Goal: Task Accomplishment & Management: Complete application form

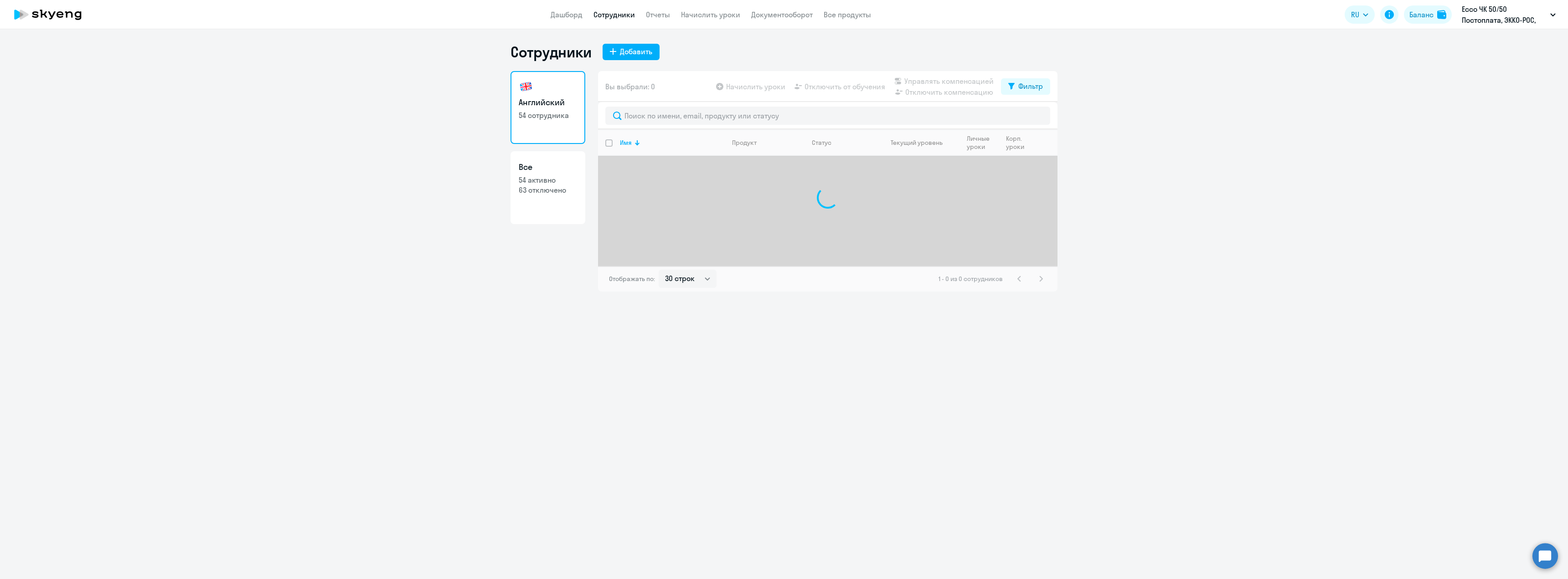
select select "30"
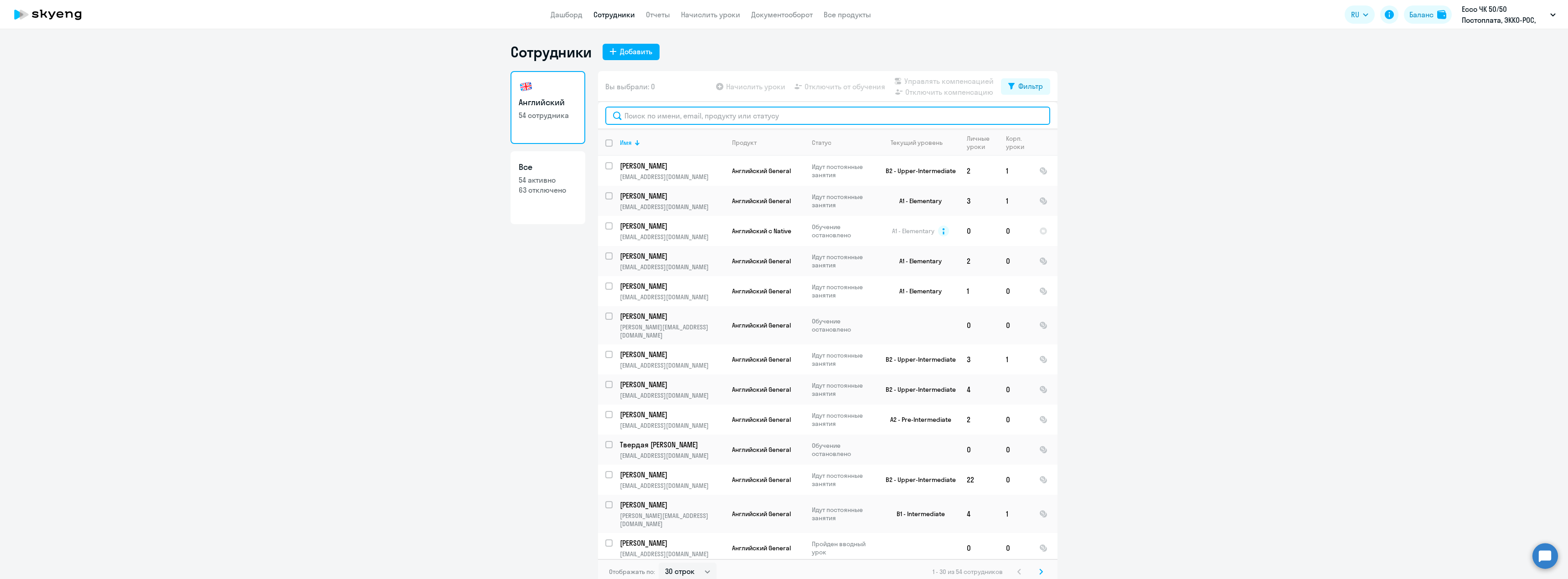
click at [649, 111] on input "text" at bounding box center [827, 116] width 445 height 18
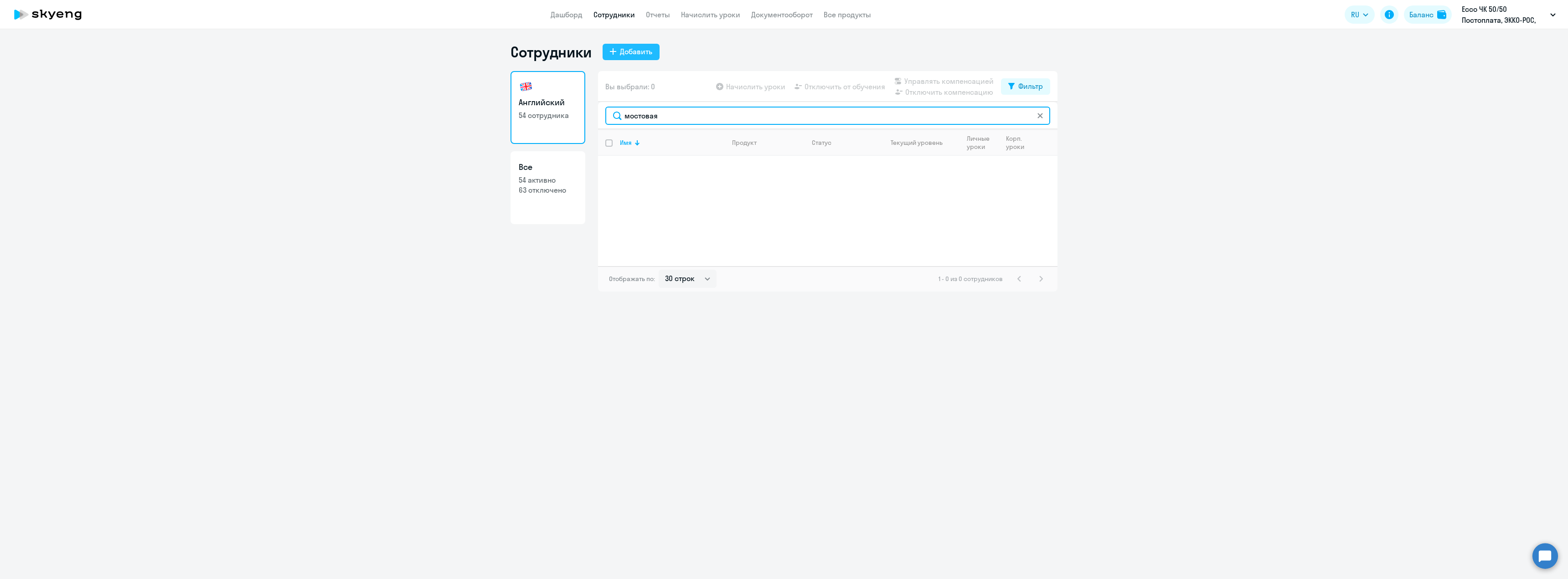
type input "мостовая"
click at [625, 49] on div "Добавить" at bounding box center [635, 52] width 32 height 11
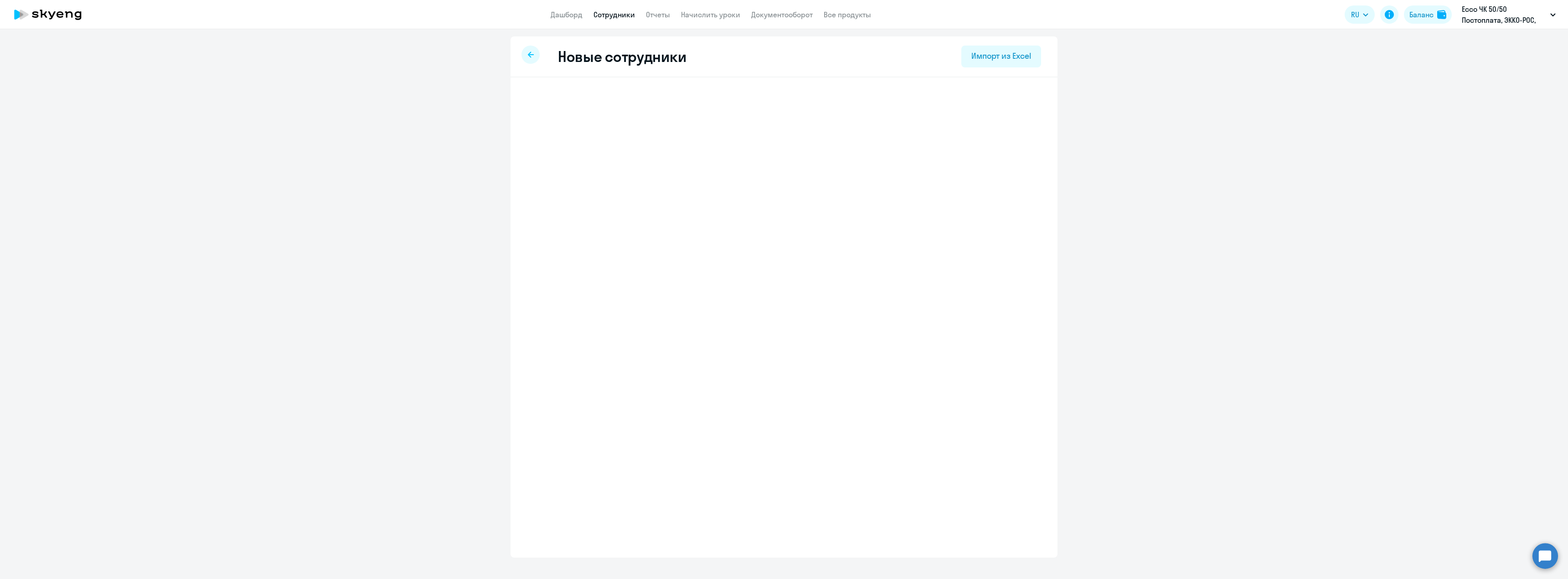
select select "english_adult_not_native_speaker"
select select "3"
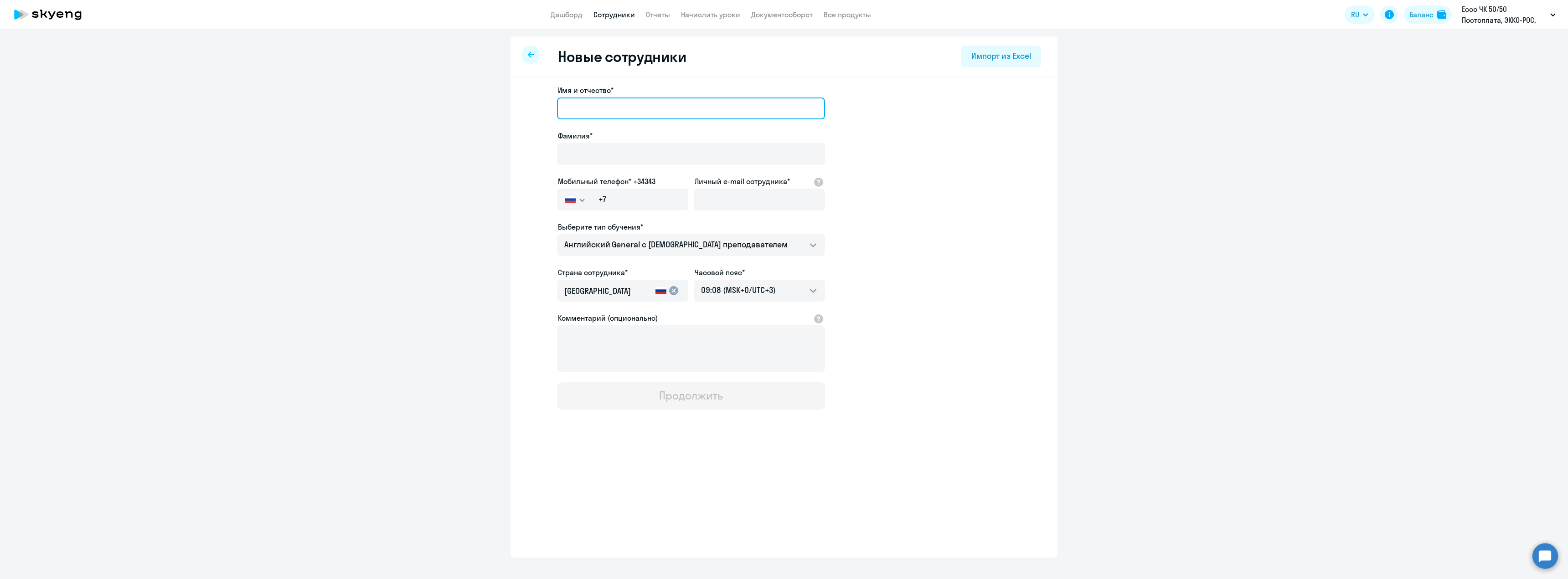
click at [571, 106] on input "Имя и отчество*" at bounding box center [691, 108] width 268 height 22
type input "[PERSON_NAME]"
click at [585, 159] on input "Фамилия*" at bounding box center [691, 154] width 268 height 22
type input "Мостовая"
click at [715, 196] on input "Личный e-mail сотрудника*" at bounding box center [760, 199] width 131 height 22
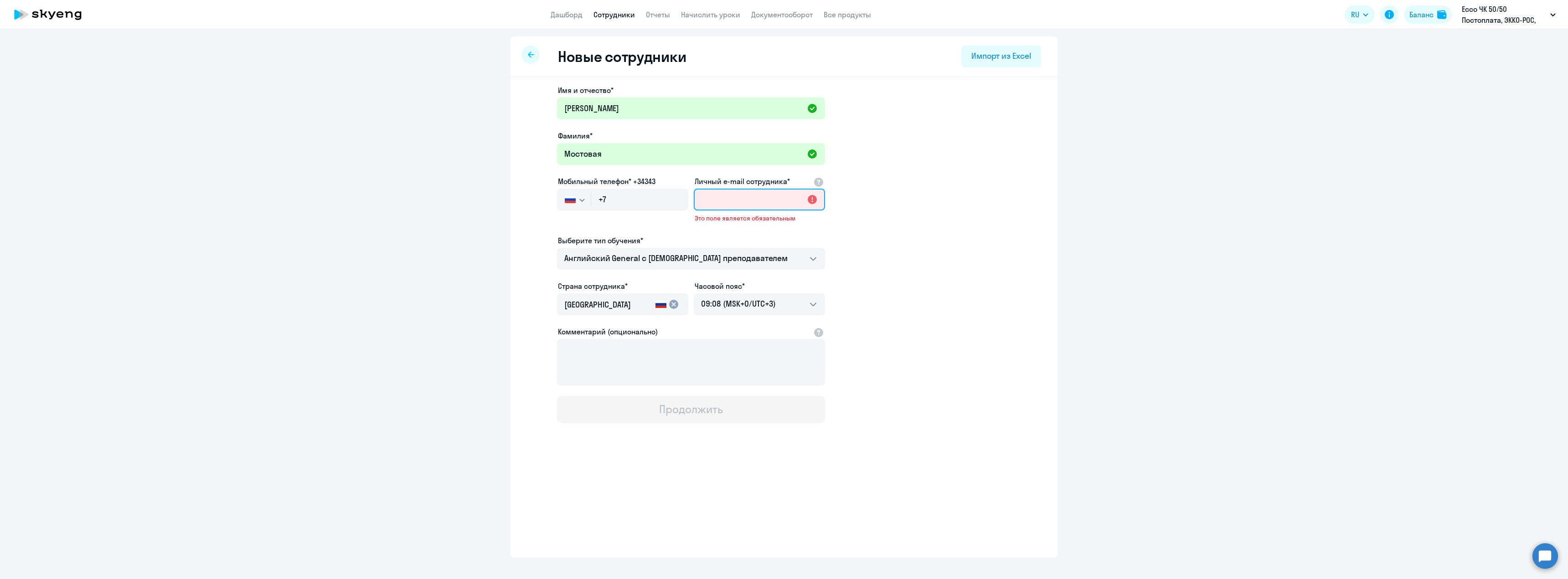
click at [709, 198] on input "Личный e-mail сотрудника*" at bounding box center [760, 199] width 131 height 22
paste input "[EMAIL_ADDRESS][DOMAIN_NAME]"
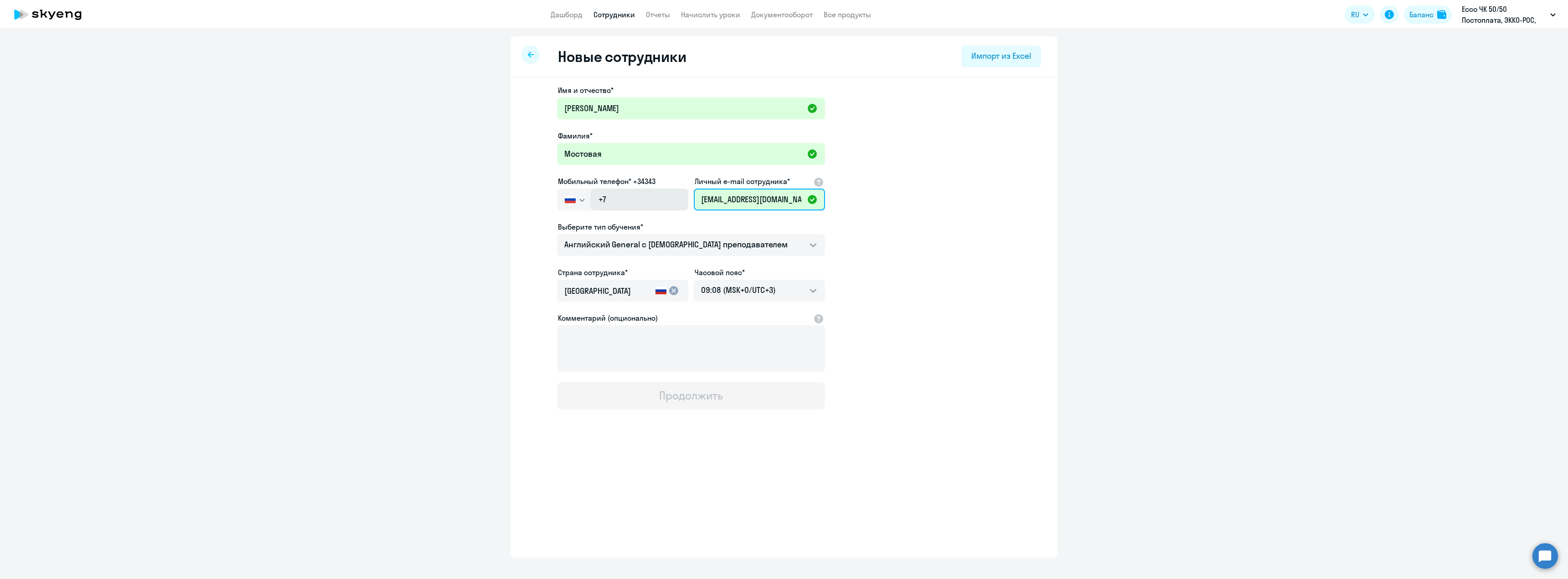
type input "[EMAIL_ADDRESS][DOMAIN_NAME]"
click at [643, 195] on input "+7" at bounding box center [640, 199] width 97 height 22
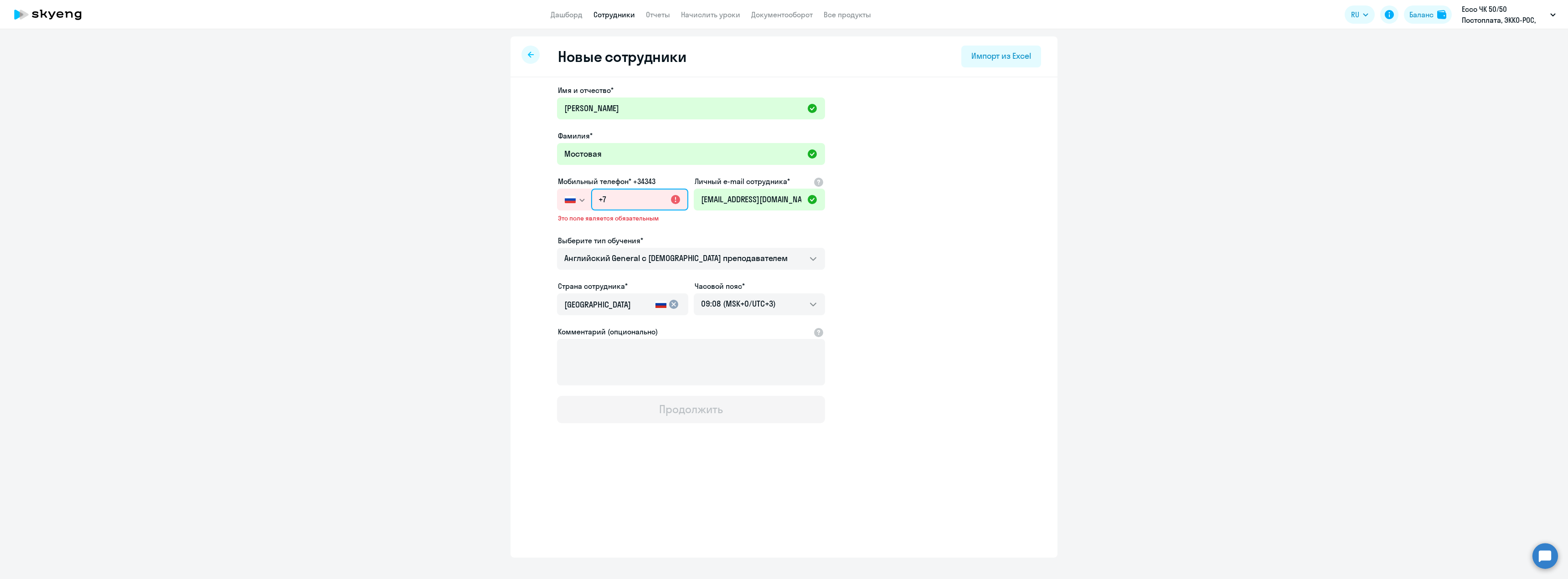
paste input "[PHONE_NUMBER]"
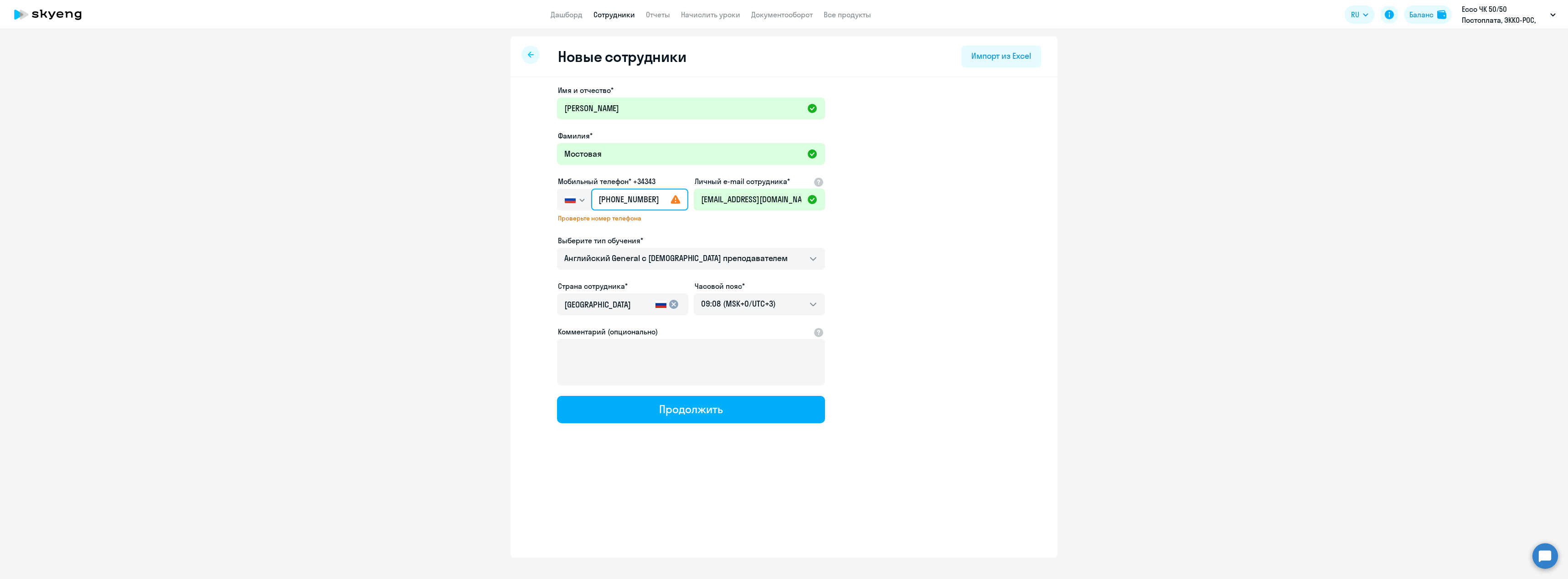
click at [623, 199] on input "[PHONE_NUMBER]" at bounding box center [640, 199] width 97 height 22
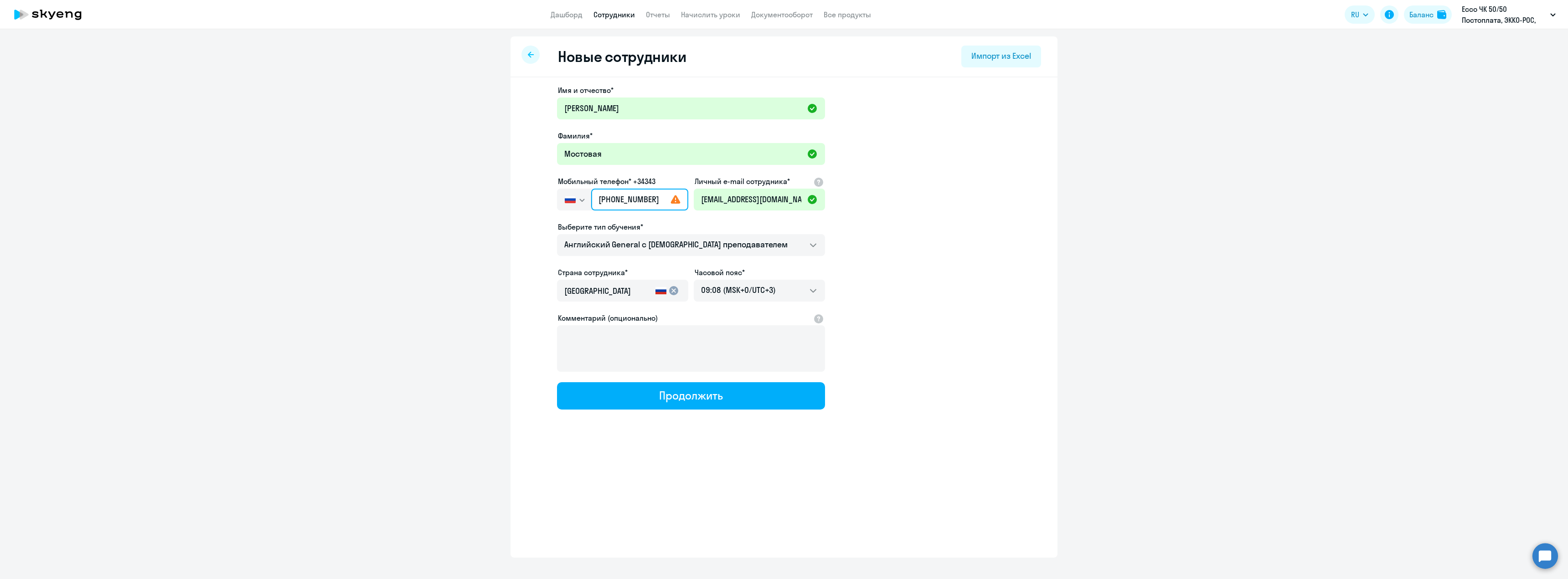
type input "[PHONE_NUMBER]"
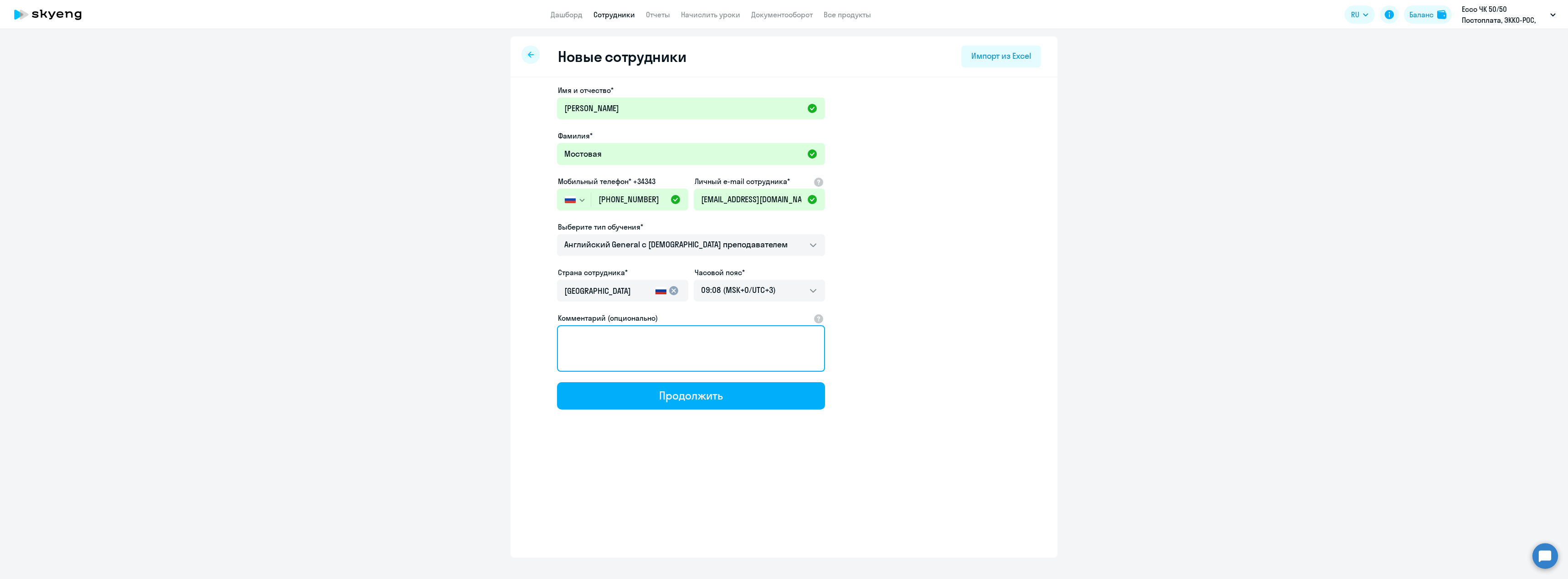
click at [657, 349] on textarea "Комментарий (опционально)" at bounding box center [691, 348] width 268 height 46
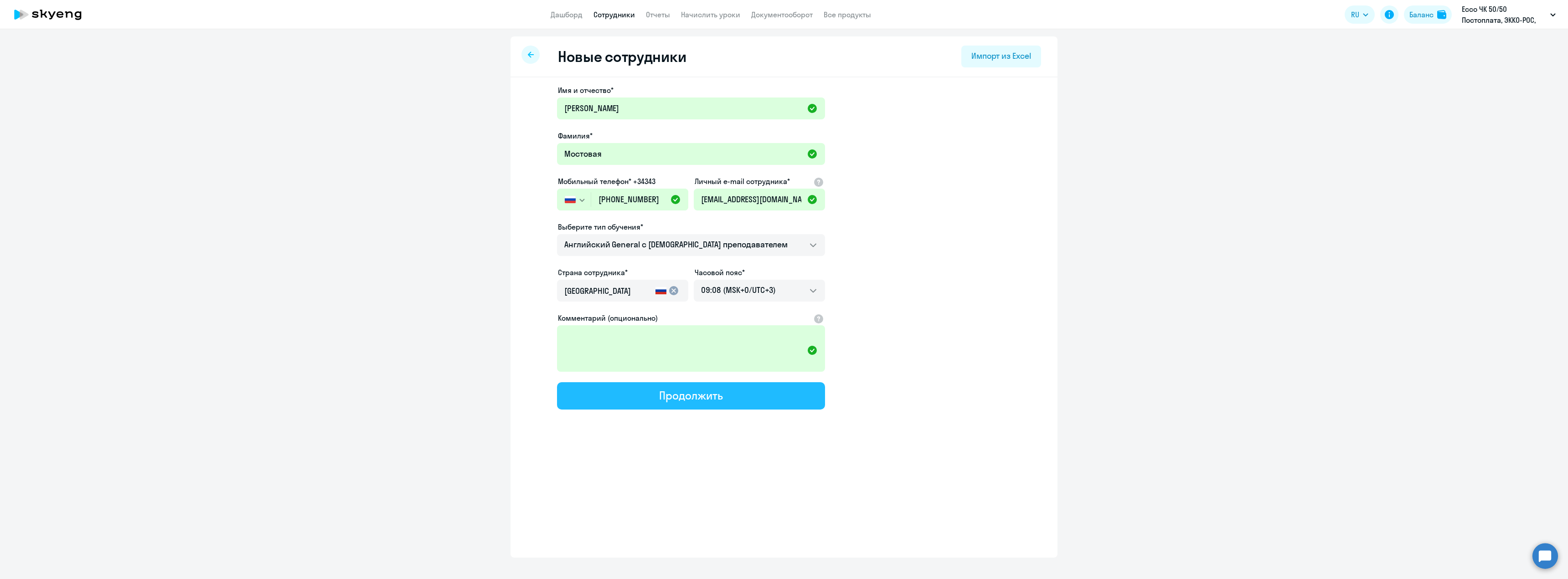
click at [663, 396] on div "Продолжить" at bounding box center [691, 395] width 63 height 15
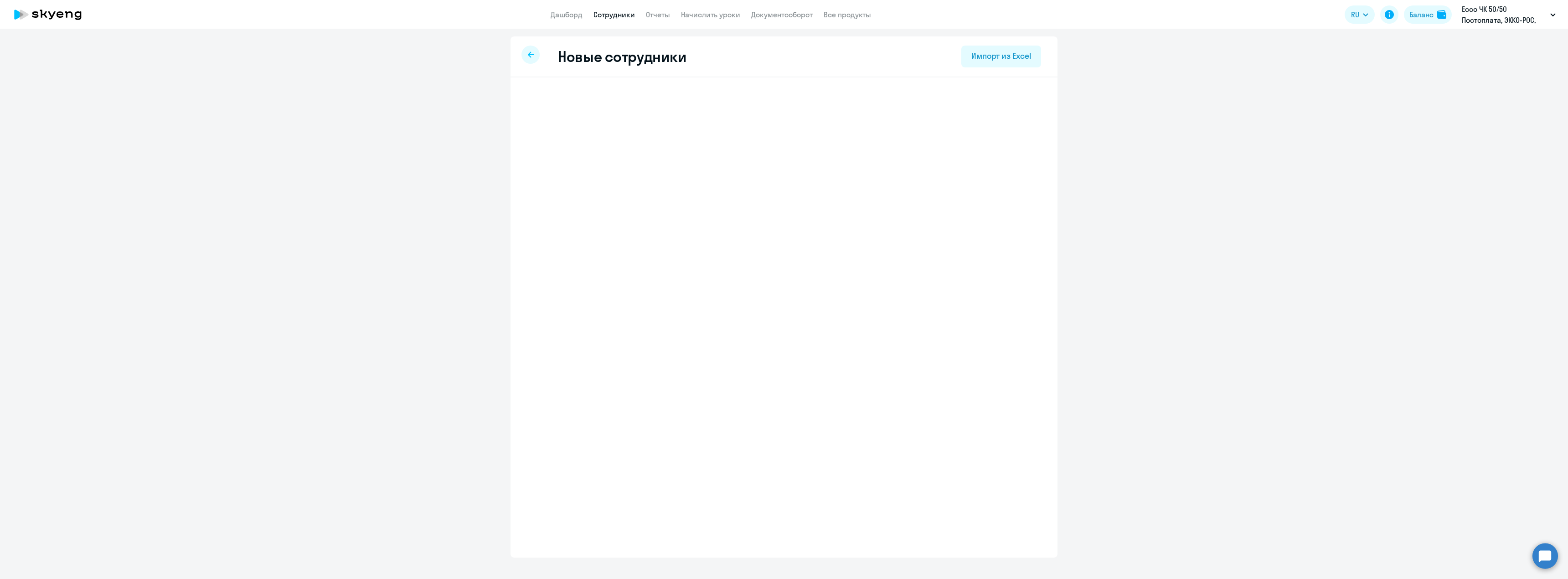
select select "english_adult_not_native_speaker"
select select "3"
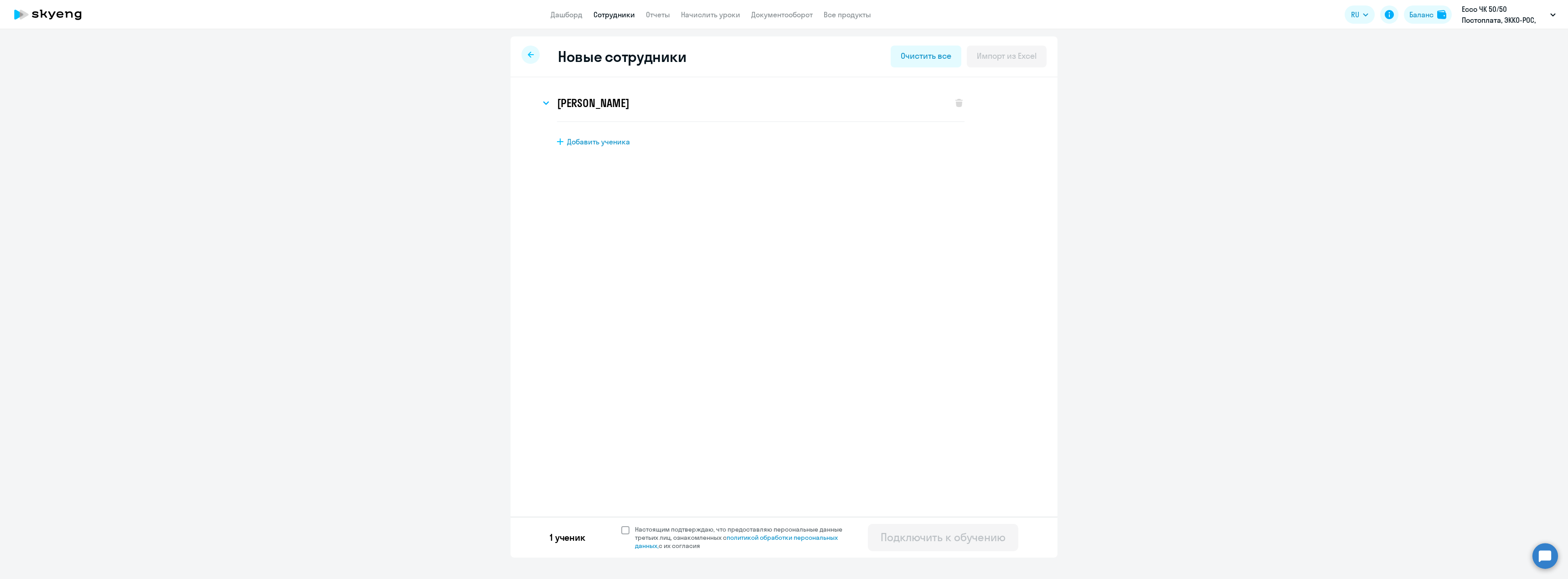
click at [623, 531] on span at bounding box center [625, 530] width 8 height 8
click at [621, 525] on input "Настоящим подтверждаю, что предоставляю персональные данные третьих лиц, ознако…" at bounding box center [621, 525] width 1 height 1
checkbox input "true"
click at [917, 539] on div "Подключить к обучению" at bounding box center [943, 537] width 125 height 15
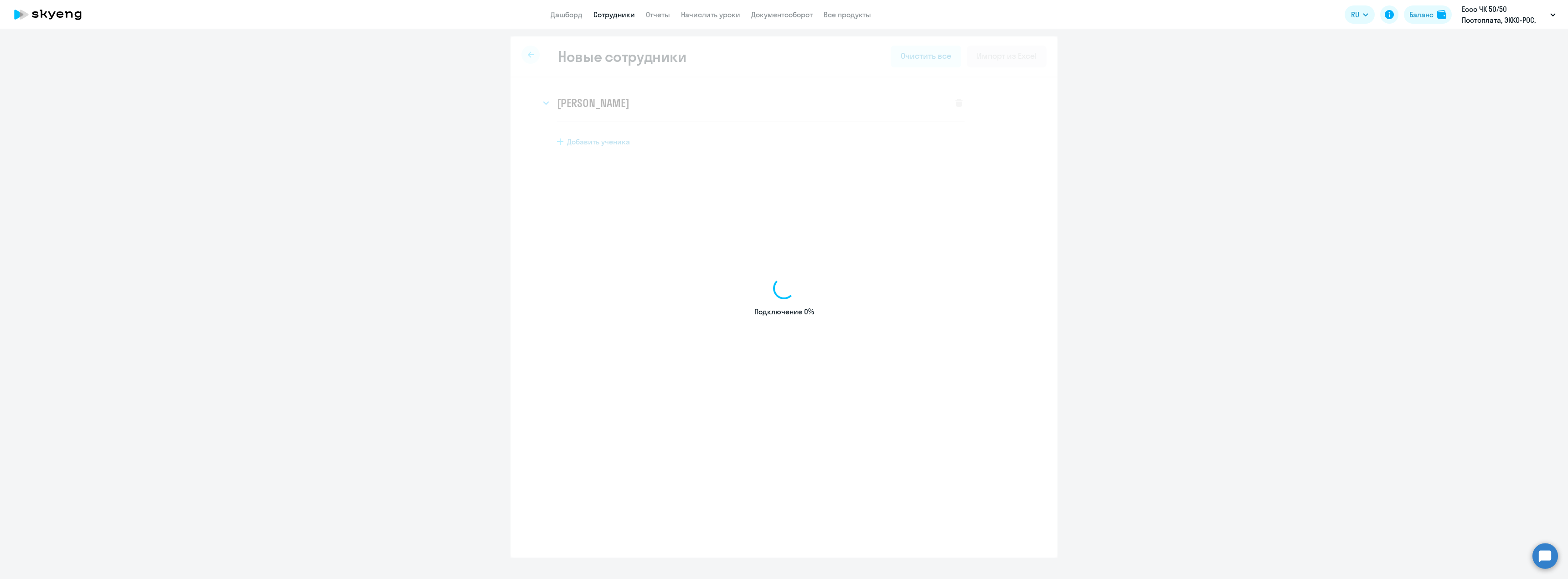
select select "english_adult_not_native_speaker"
select select "3"
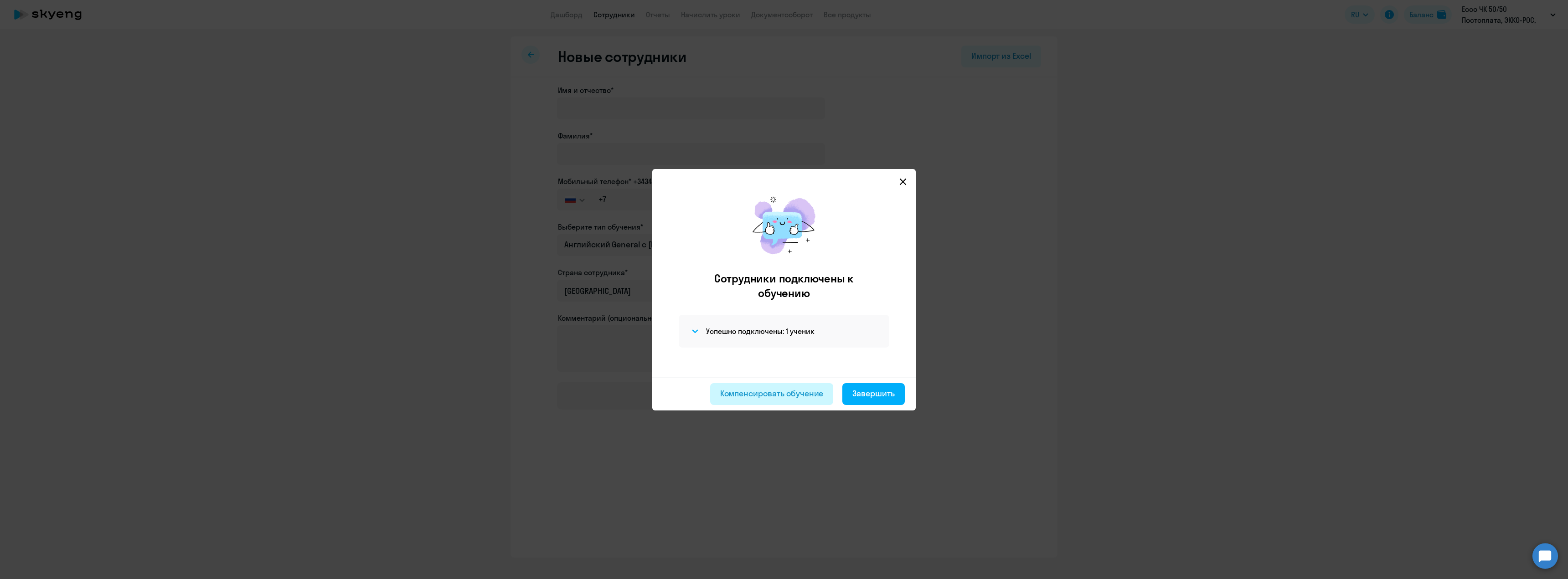
click at [784, 394] on div "Компенсировать обучение" at bounding box center [772, 393] width 103 height 12
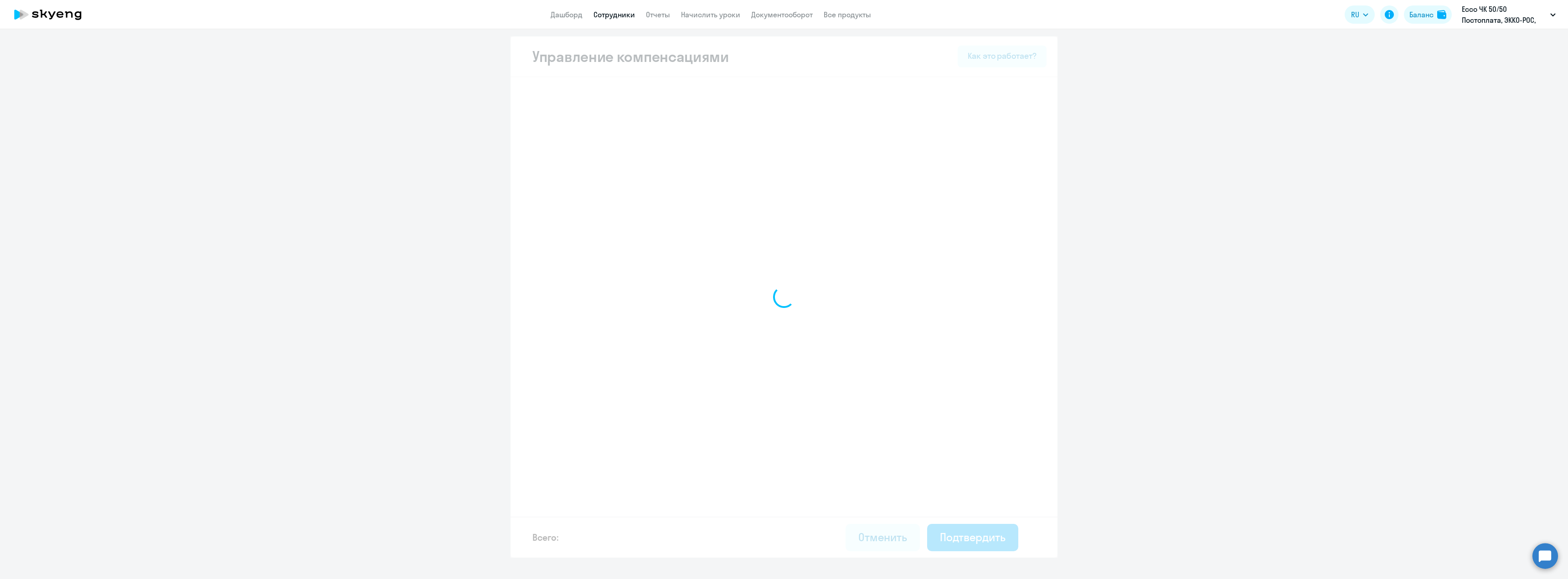
select select "MONTHLY"
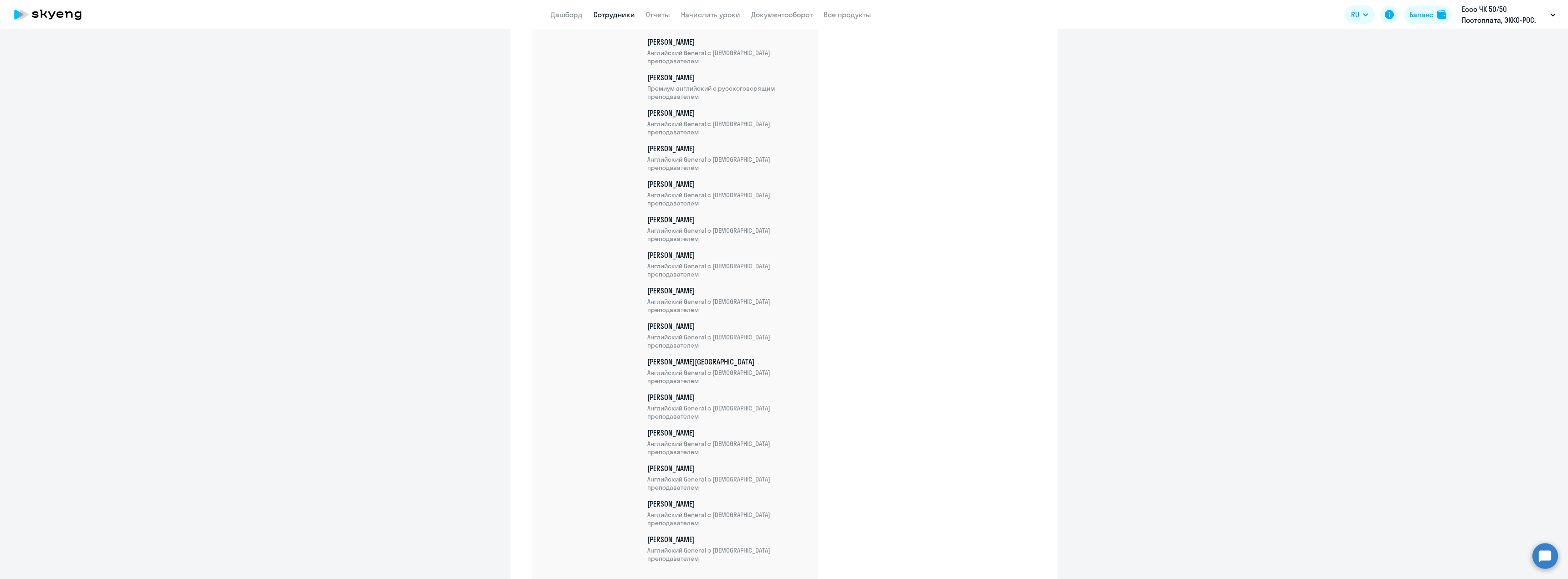
scroll to position [1688, 0]
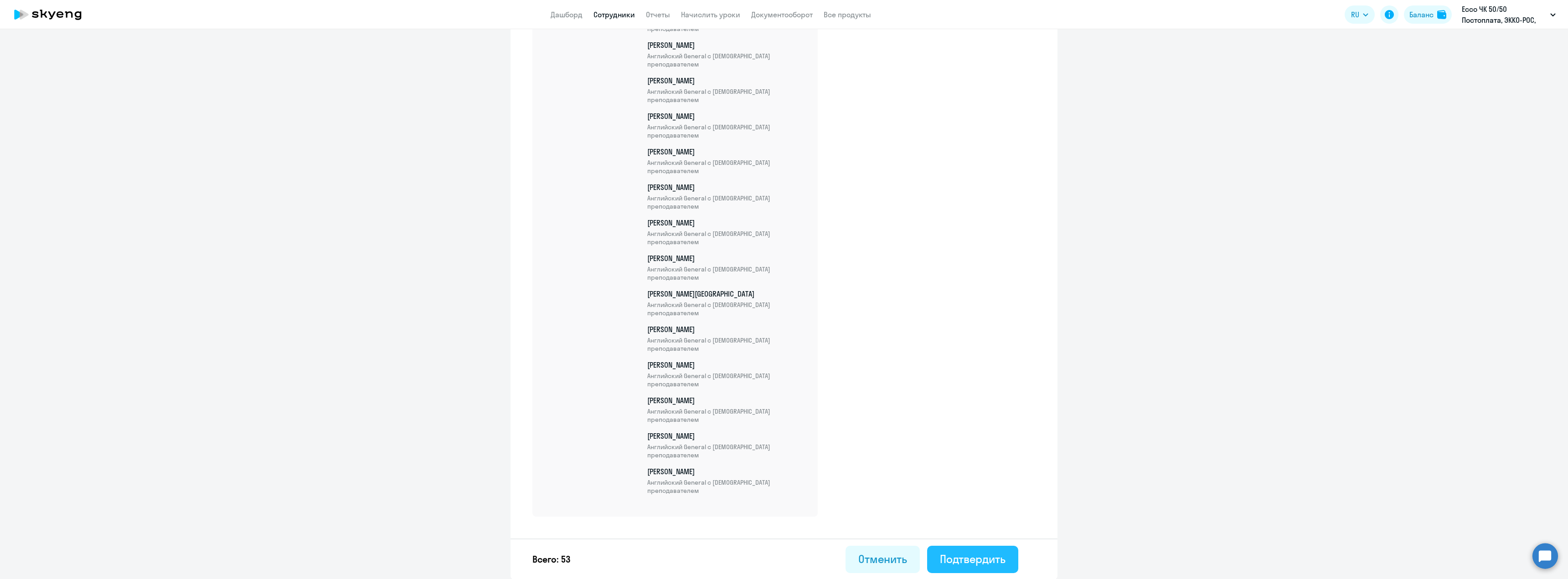
click at [956, 560] on div "Подтвердить" at bounding box center [973, 559] width 66 height 15
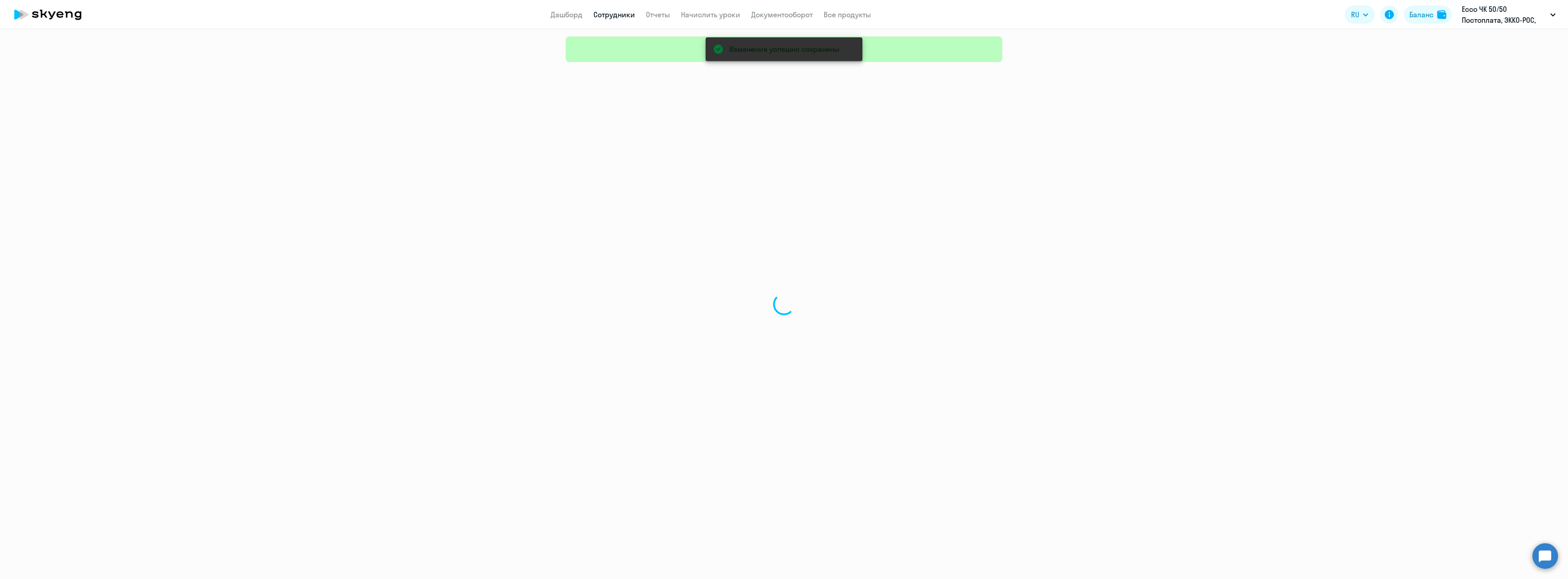
select select "30"
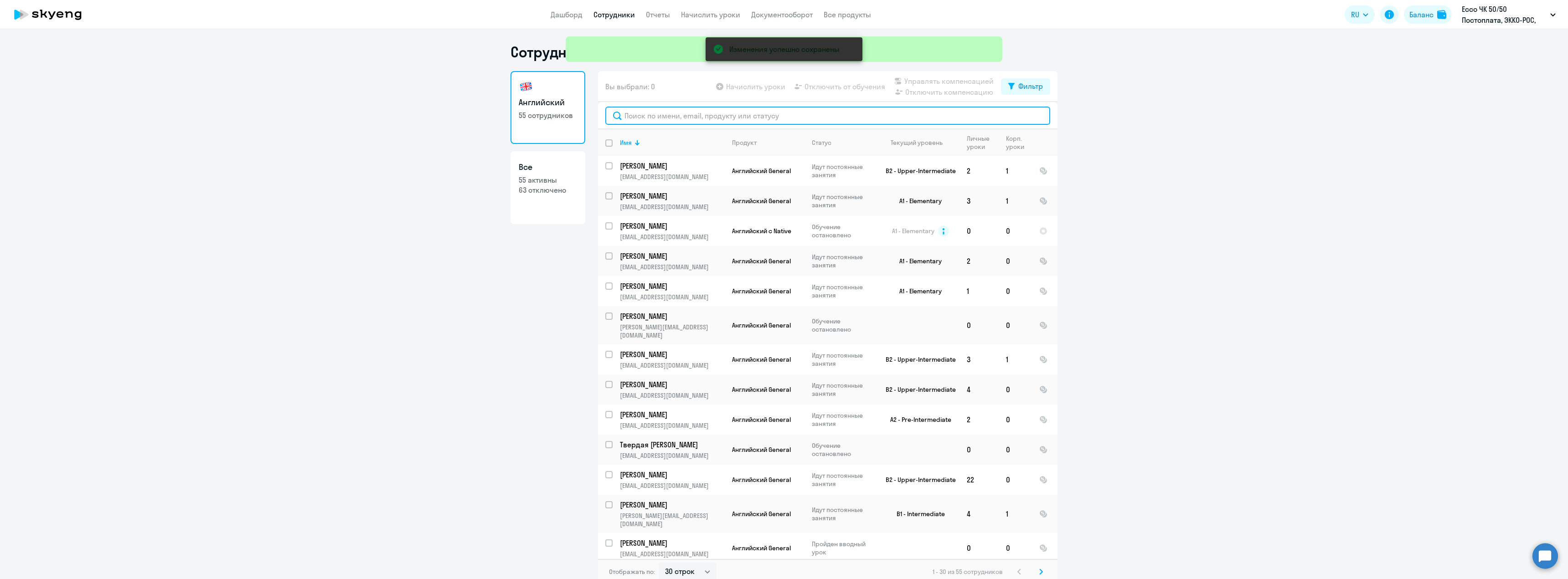
click at [671, 120] on input "text" at bounding box center [827, 116] width 445 height 18
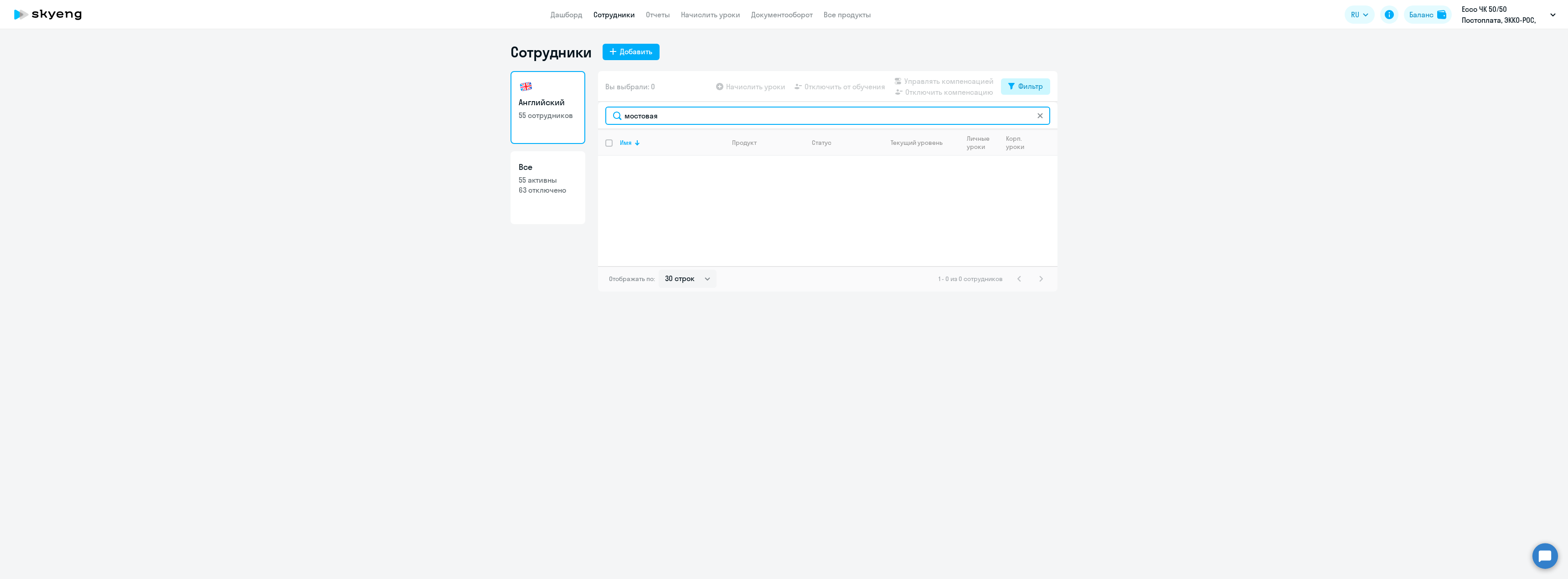
type input "мостовая"
click at [1016, 86] on button "Фильтр" at bounding box center [1025, 86] width 49 height 16
click at [1037, 117] on span at bounding box center [1035, 116] width 15 height 9
click at [1027, 116] on input "checkbox" at bounding box center [1027, 116] width 1 height 1
checkbox input "true"
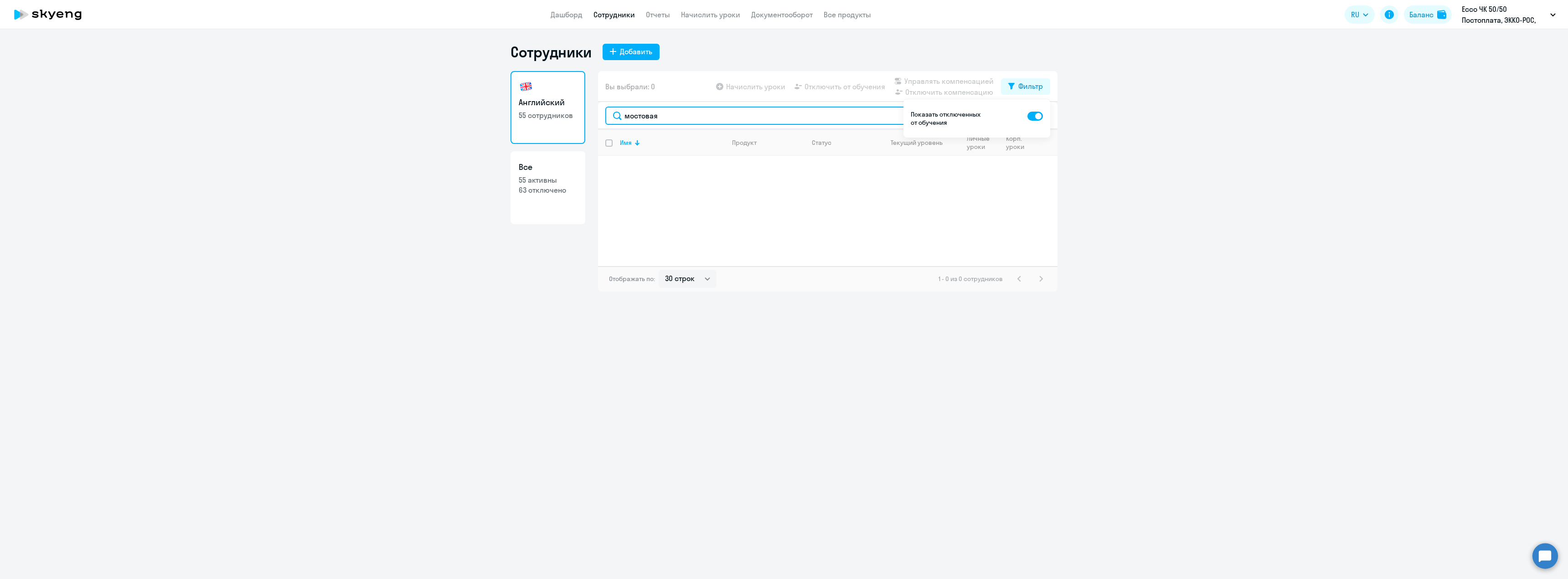
drag, startPoint x: 671, startPoint y: 116, endPoint x: 606, endPoint y: 116, distance: 65.0
click at [606, 116] on input "мостовая" at bounding box center [827, 116] width 445 height 18
type input "[PERSON_NAME]"
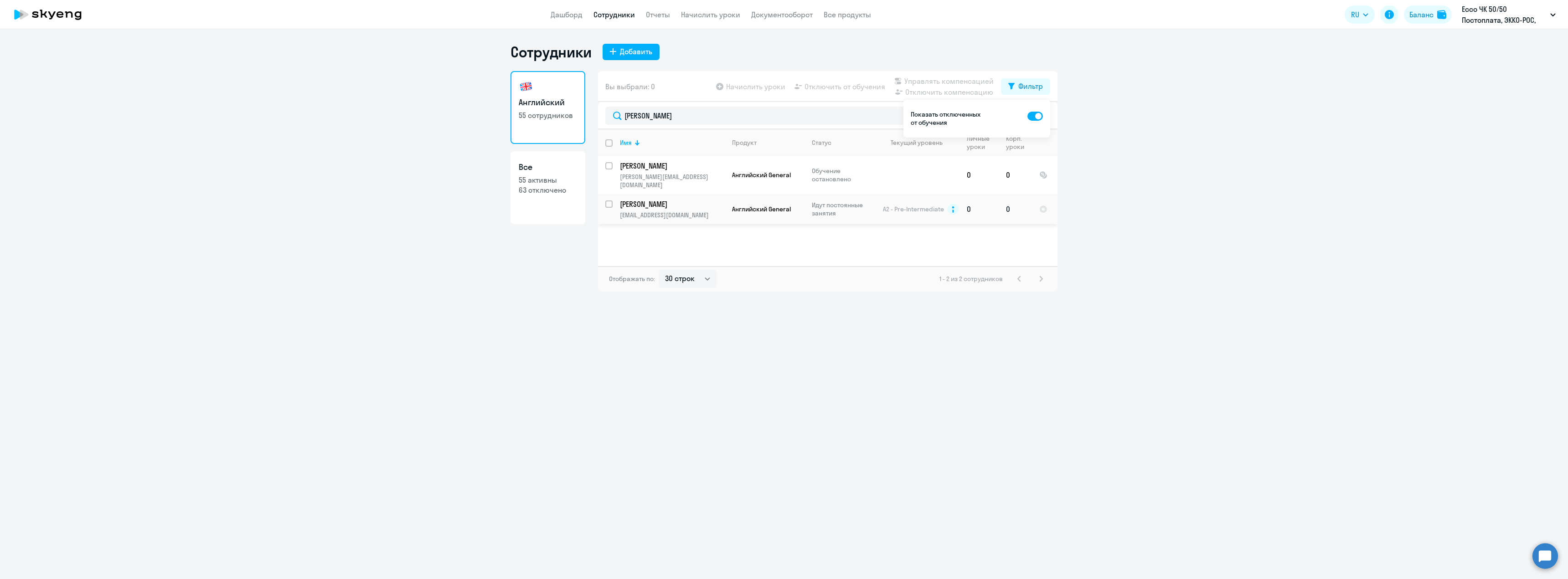
click at [645, 199] on p "[PERSON_NAME]" at bounding box center [671, 204] width 103 height 10
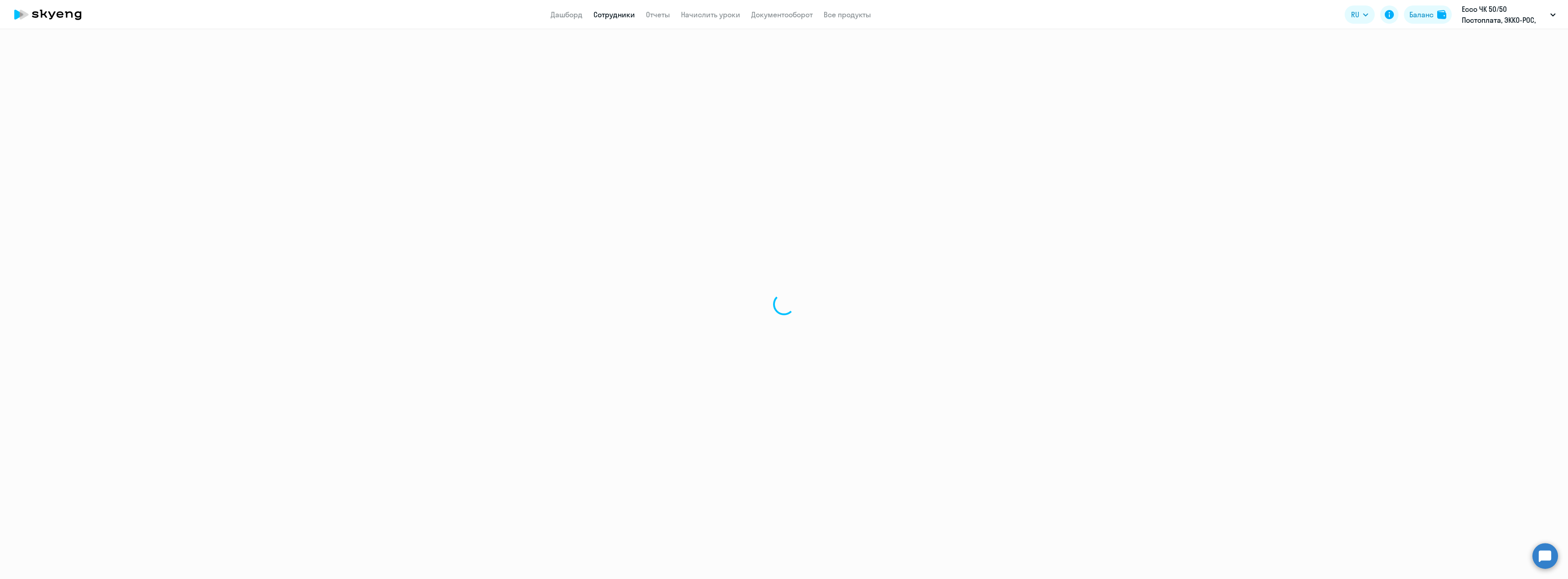
select select "english"
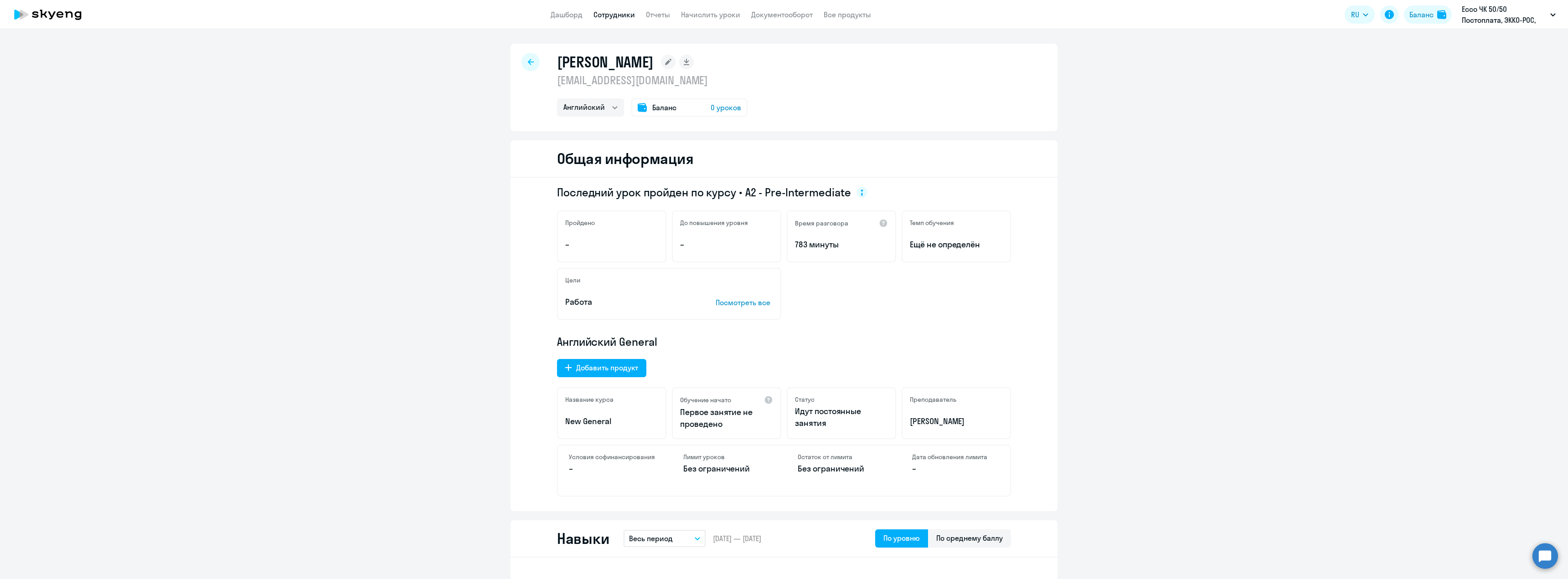
click at [665, 61] on icon at bounding box center [668, 62] width 6 height 6
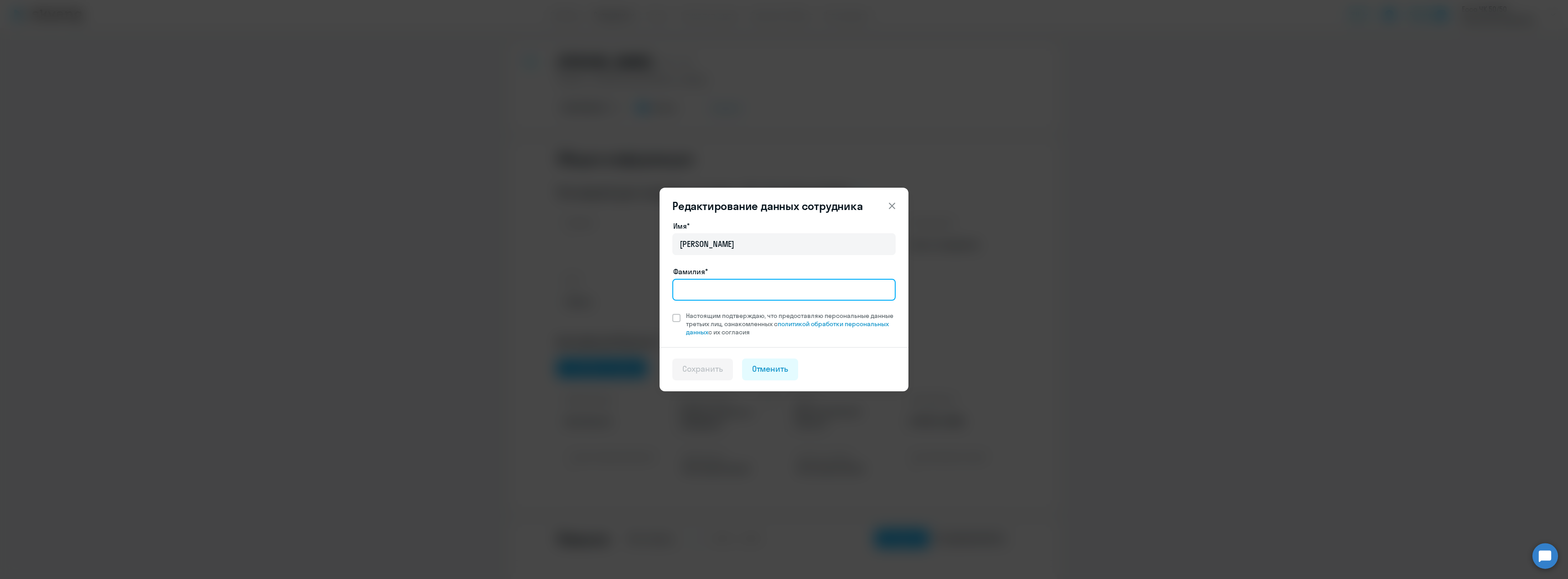
click at [709, 291] on input "Фамилия*" at bounding box center [784, 290] width 223 height 22
type input "Мостовая"
click at [676, 316] on span at bounding box center [676, 317] width 8 height 8
click at [673, 311] on input "Настоящим подтверждаю, что предоставляю персональные данные третьих лиц, ознако…" at bounding box center [672, 311] width 1 height 1
checkbox input "true"
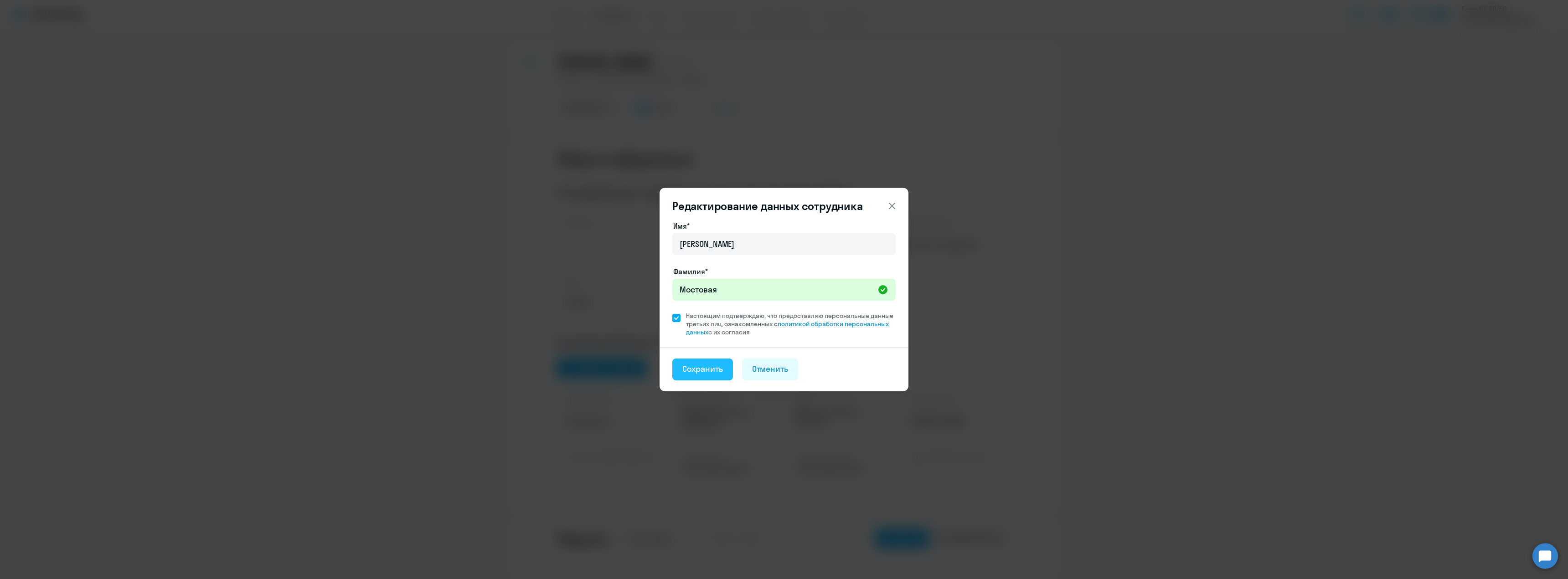
click at [701, 370] on div "Сохранить" at bounding box center [702, 369] width 41 height 12
select select "english"
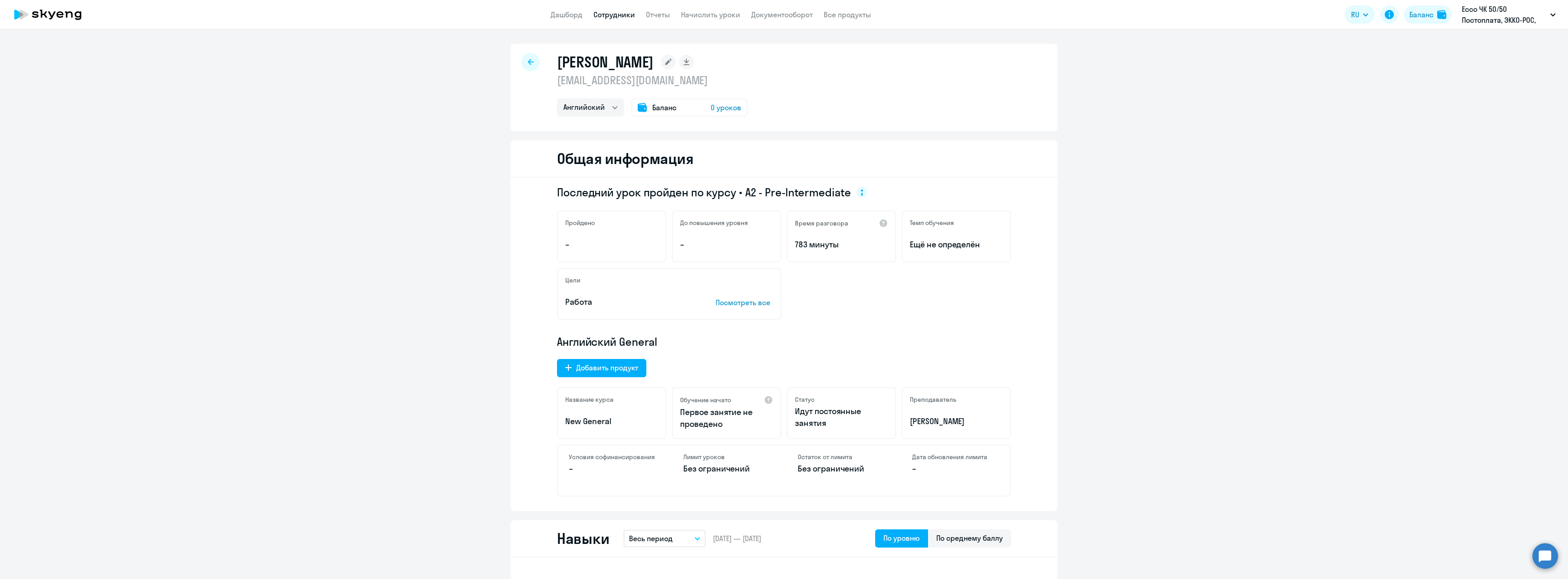
click at [606, 15] on link "Сотрудники" at bounding box center [614, 14] width 41 height 9
select select "30"
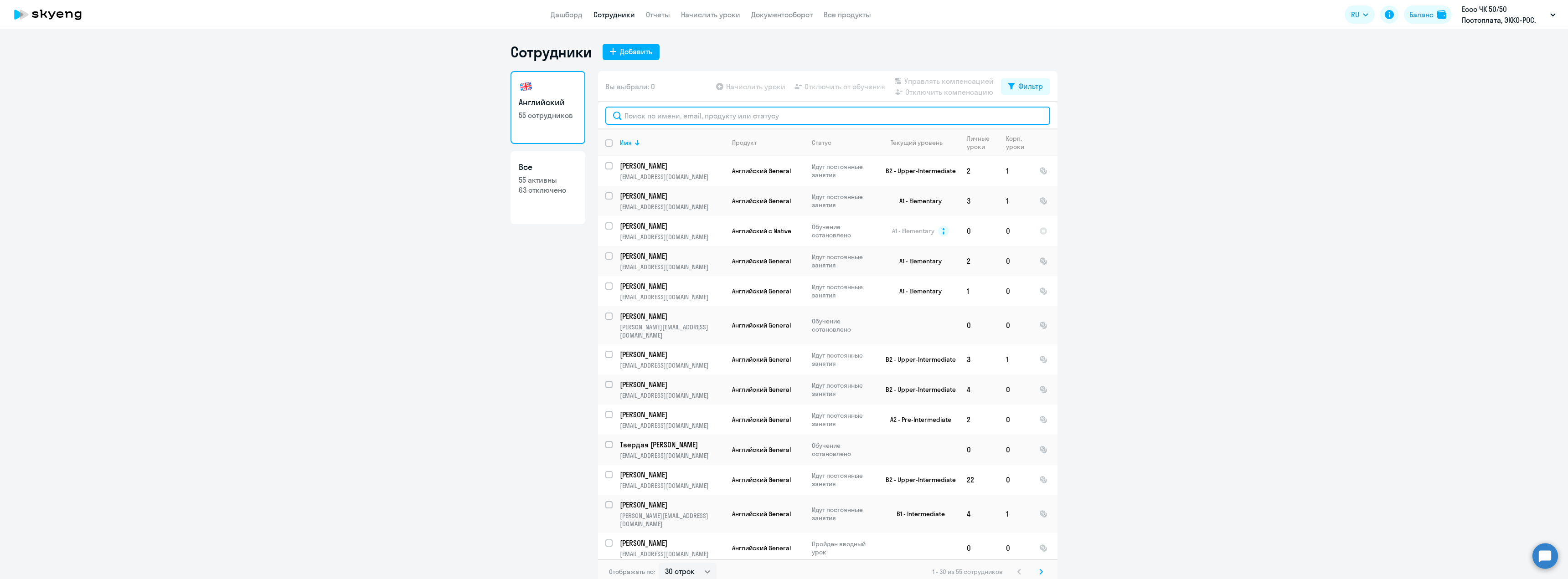
click at [675, 114] on input "text" at bounding box center [827, 116] width 445 height 18
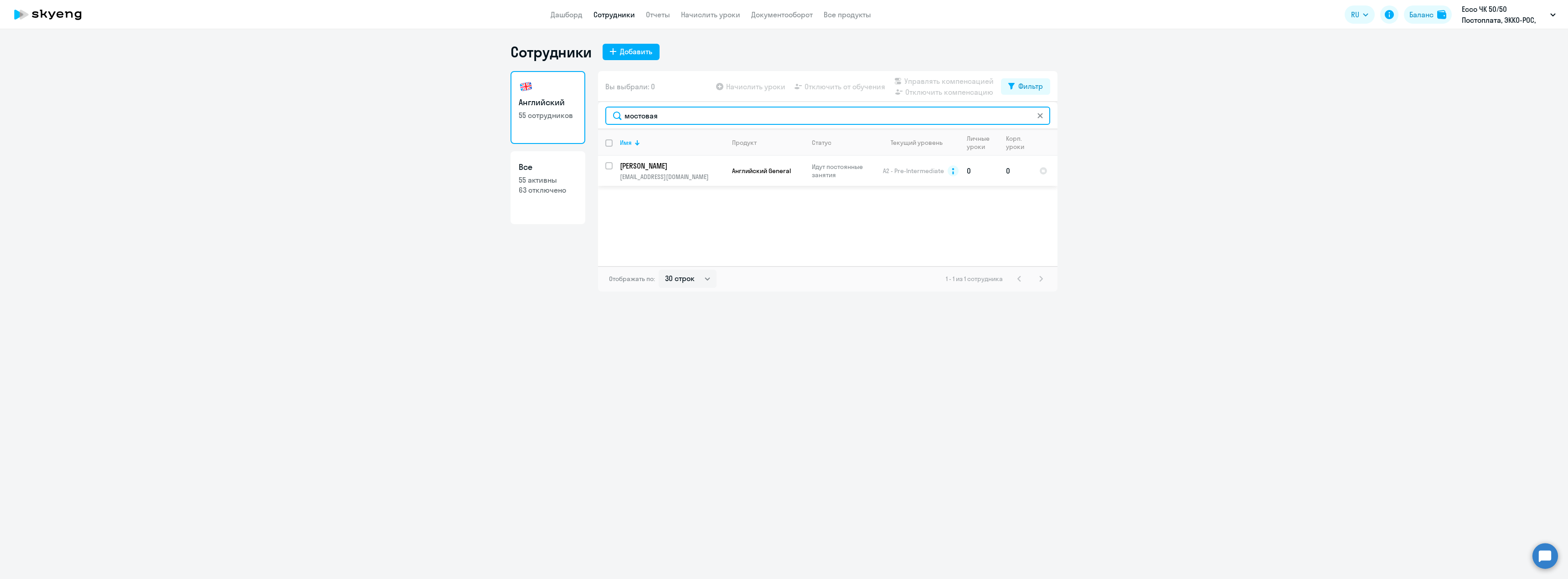
type input "мостовая"
click at [607, 167] on input "select row 11713459" at bounding box center [614, 172] width 18 height 18
checkbox input "true"
click at [927, 81] on span "Управлять компенсацией" at bounding box center [949, 81] width 89 height 11
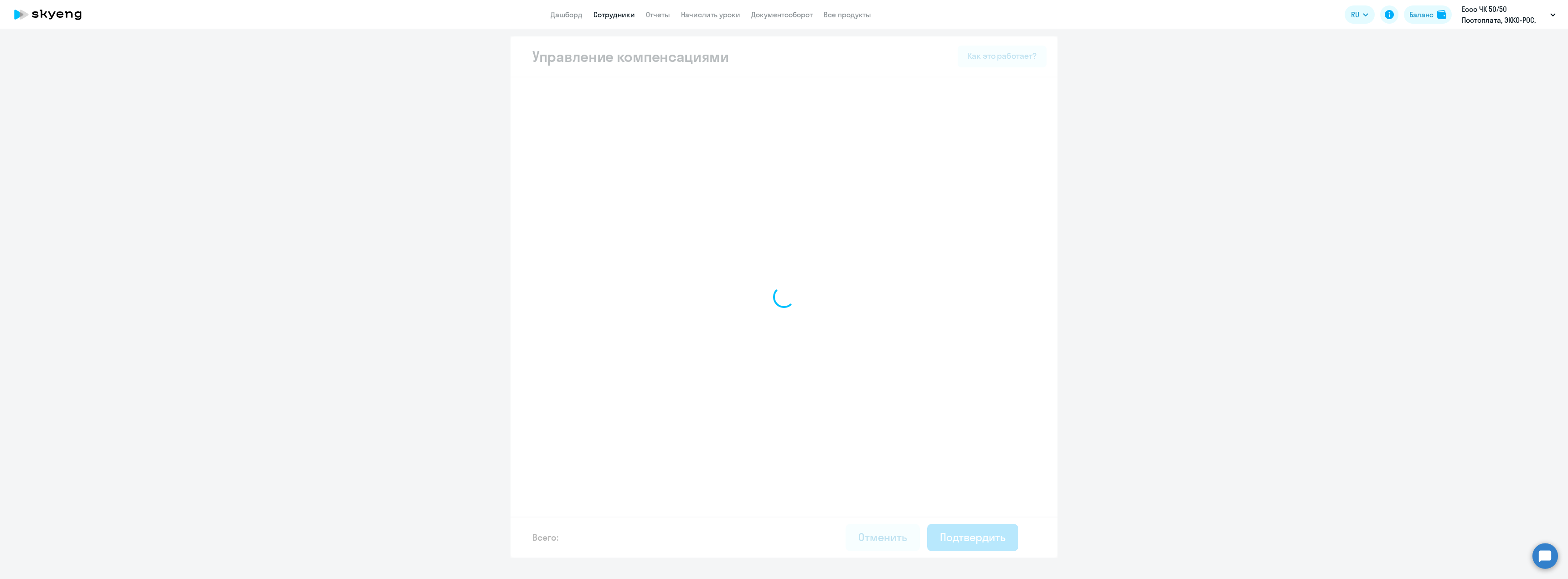
select select "MONTHLY"
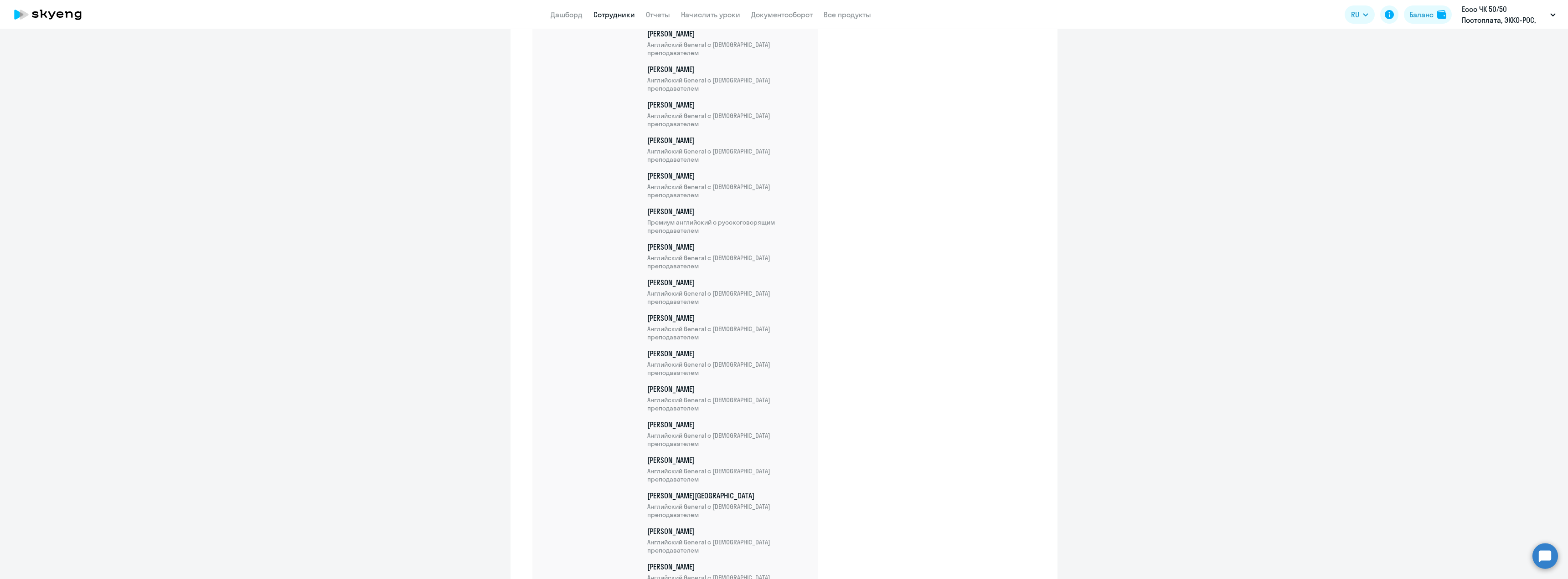
scroll to position [1753, 0]
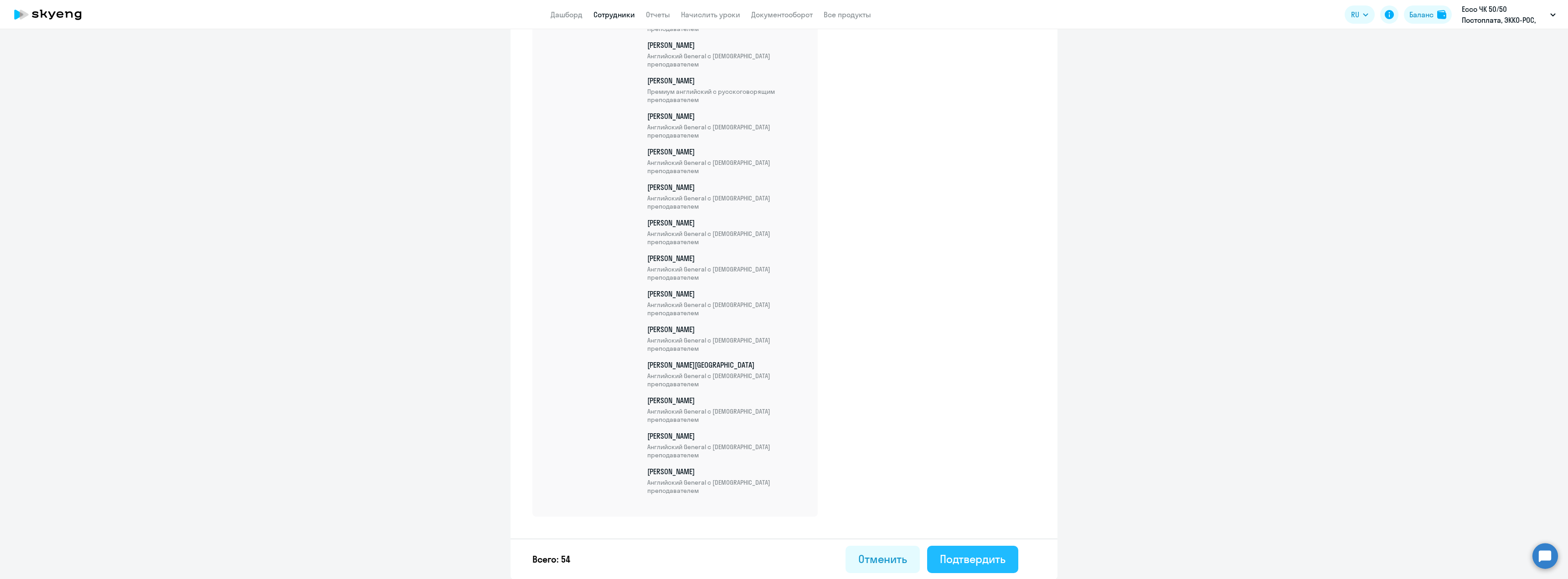
click at [961, 560] on div "Подтвердить" at bounding box center [973, 559] width 66 height 15
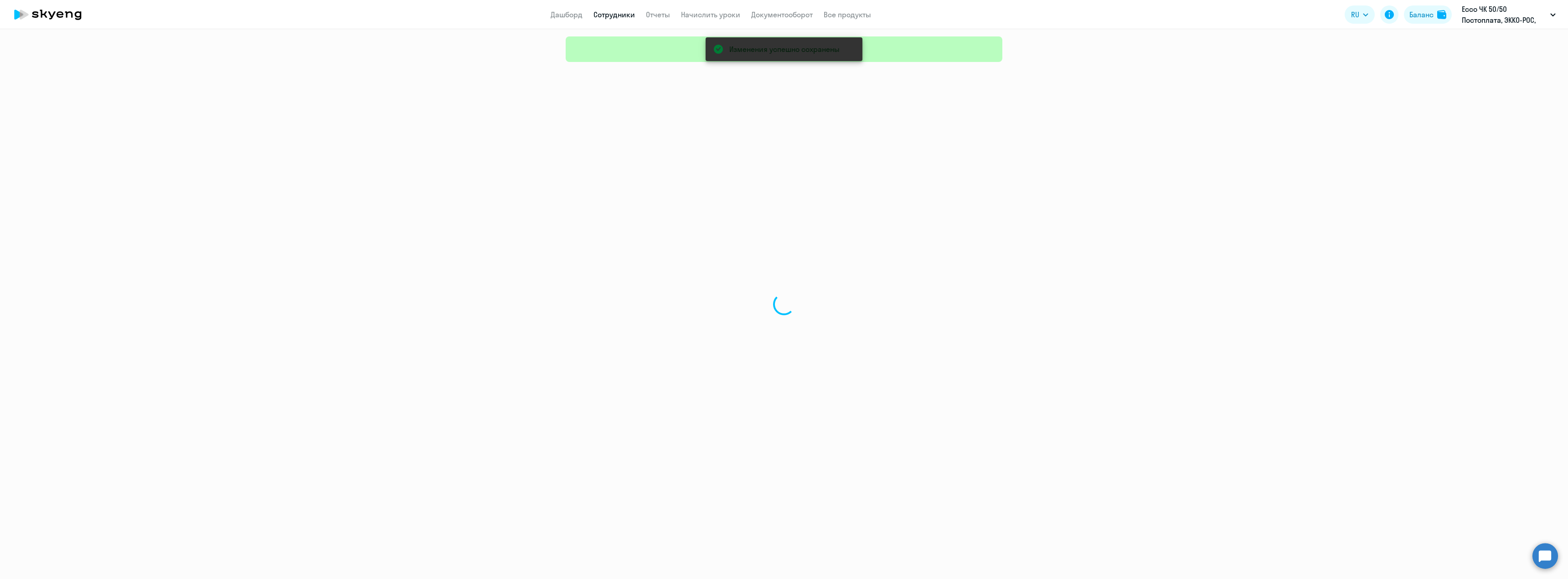
select select "30"
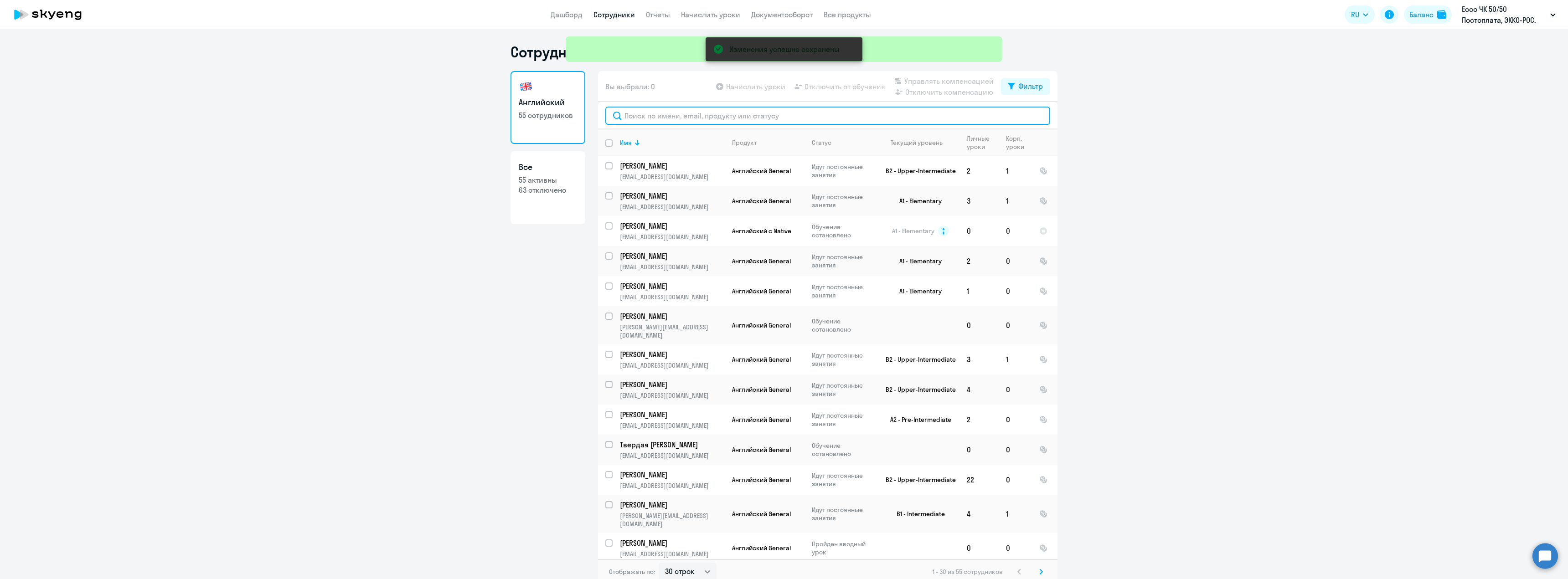
click at [716, 122] on input "text" at bounding box center [827, 116] width 445 height 18
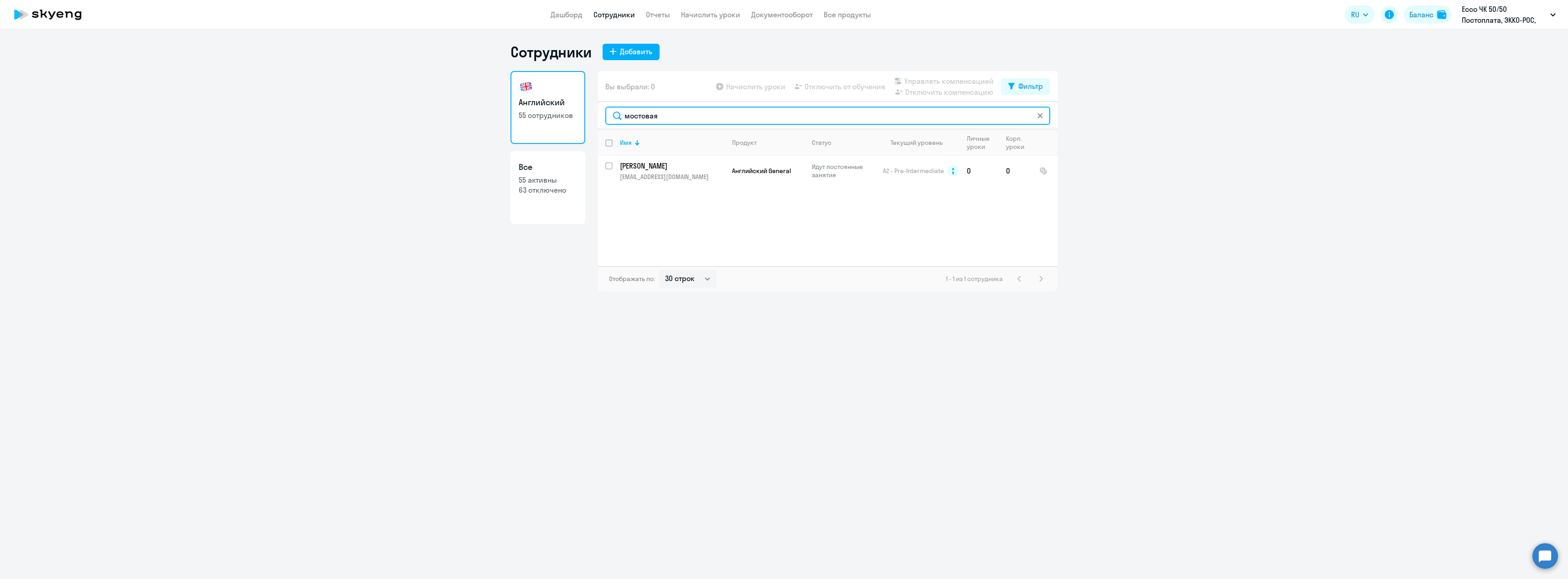
type input "мостовая"
click at [684, 165] on p "[PERSON_NAME]" at bounding box center [671, 165] width 103 height 10
select select "english"
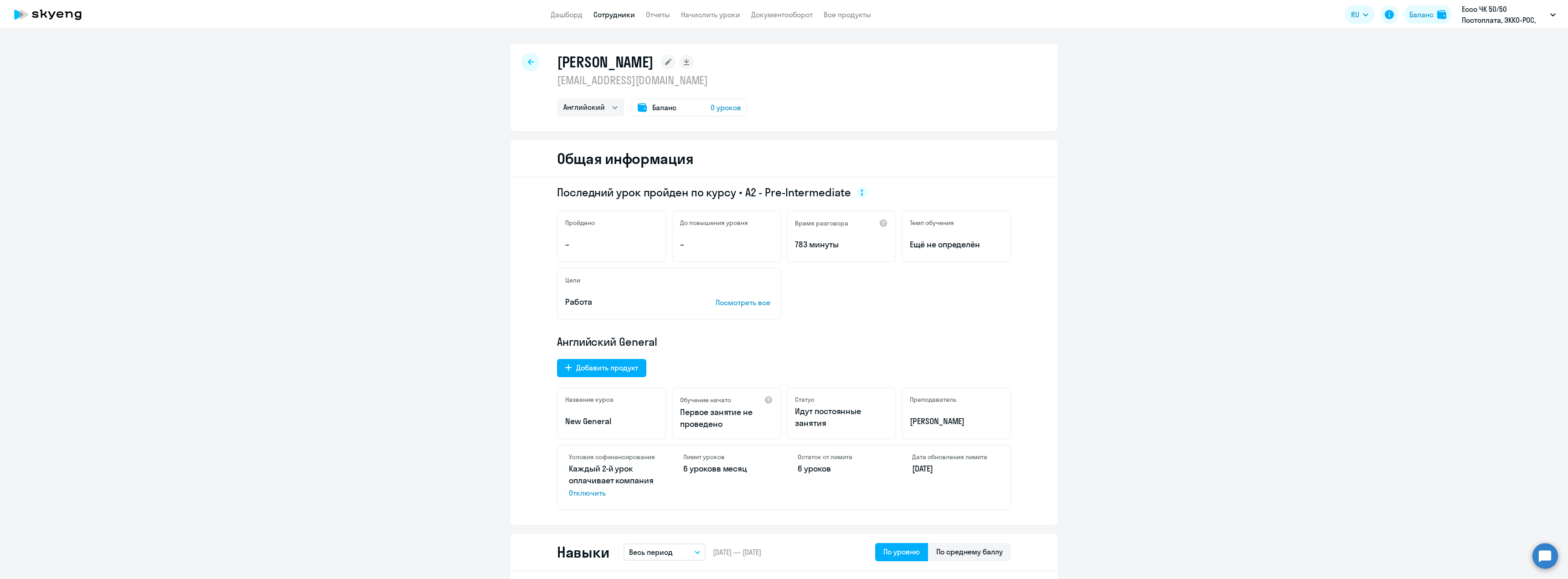
click at [630, 81] on p "[EMAIL_ADDRESS][DOMAIN_NAME]" at bounding box center [652, 80] width 191 height 15
copy p "[EMAIL_ADDRESS][DOMAIN_NAME]"
